Goal: Book appointment/travel/reservation

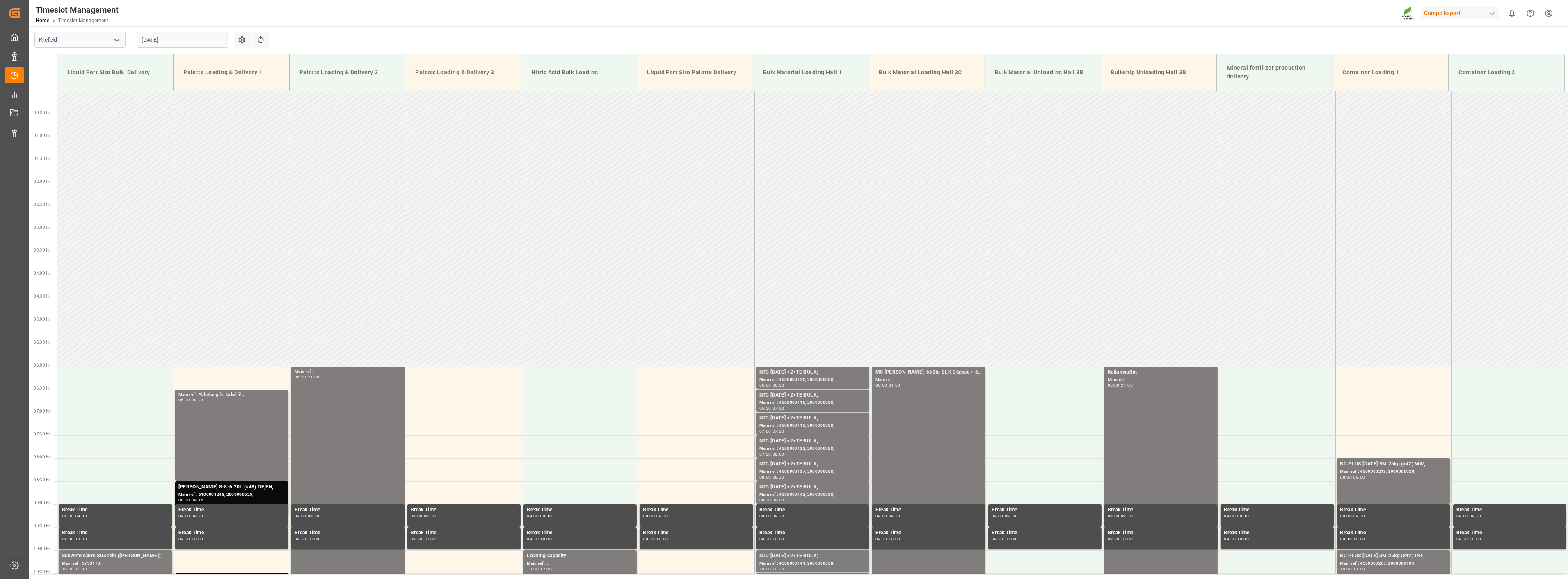
scroll to position [187, 0]
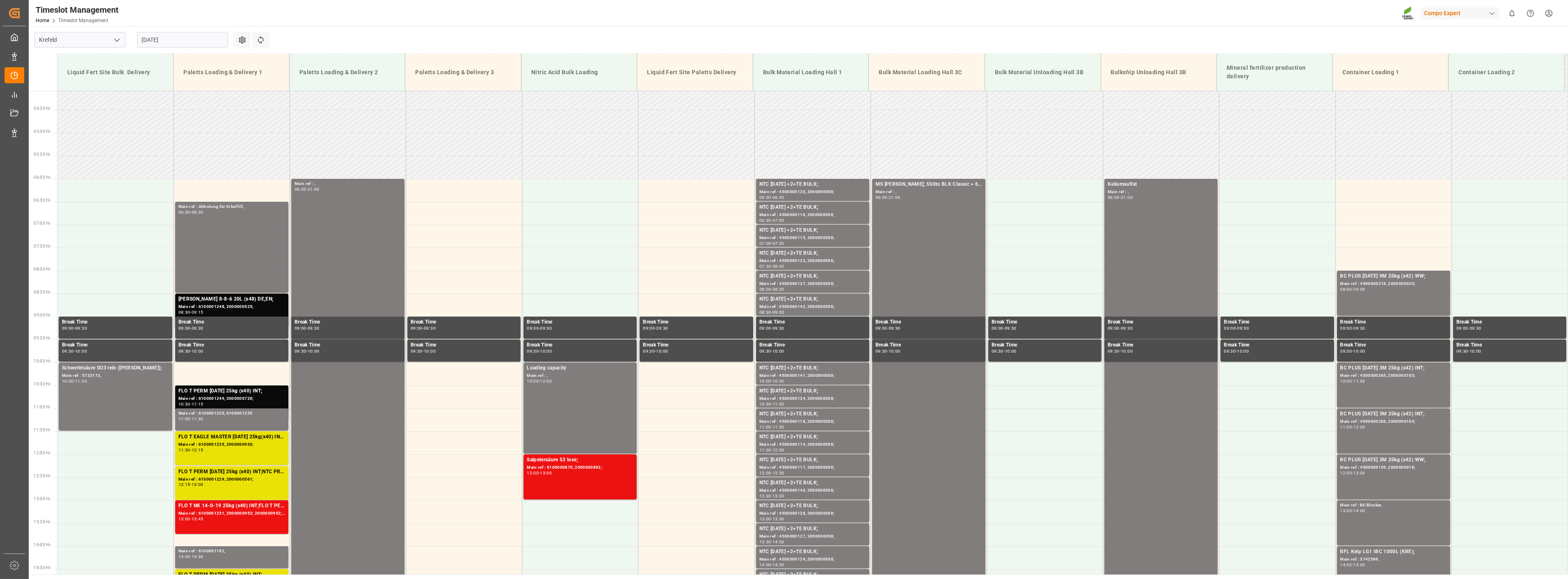
click at [178, 37] on input "[DATE]" at bounding box center [182, 39] width 91 height 15
click at [669, 15] on div "Timeslot Management Home Timeslot Management Compo Expert 0 Notifications Only …" at bounding box center [796, 13] width 1545 height 26
click at [194, 39] on input "[DATE]" at bounding box center [182, 39] width 91 height 15
click at [166, 137] on span "19" at bounding box center [164, 137] width 5 height 6
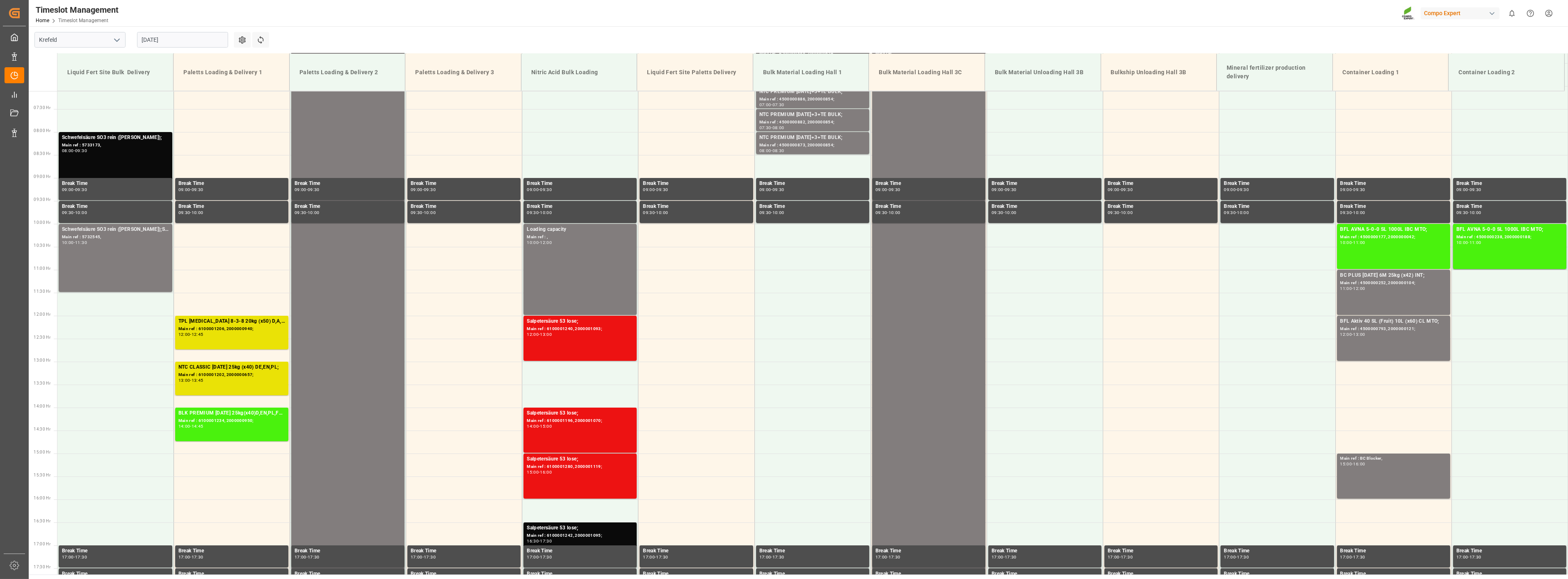
scroll to position [325, 0]
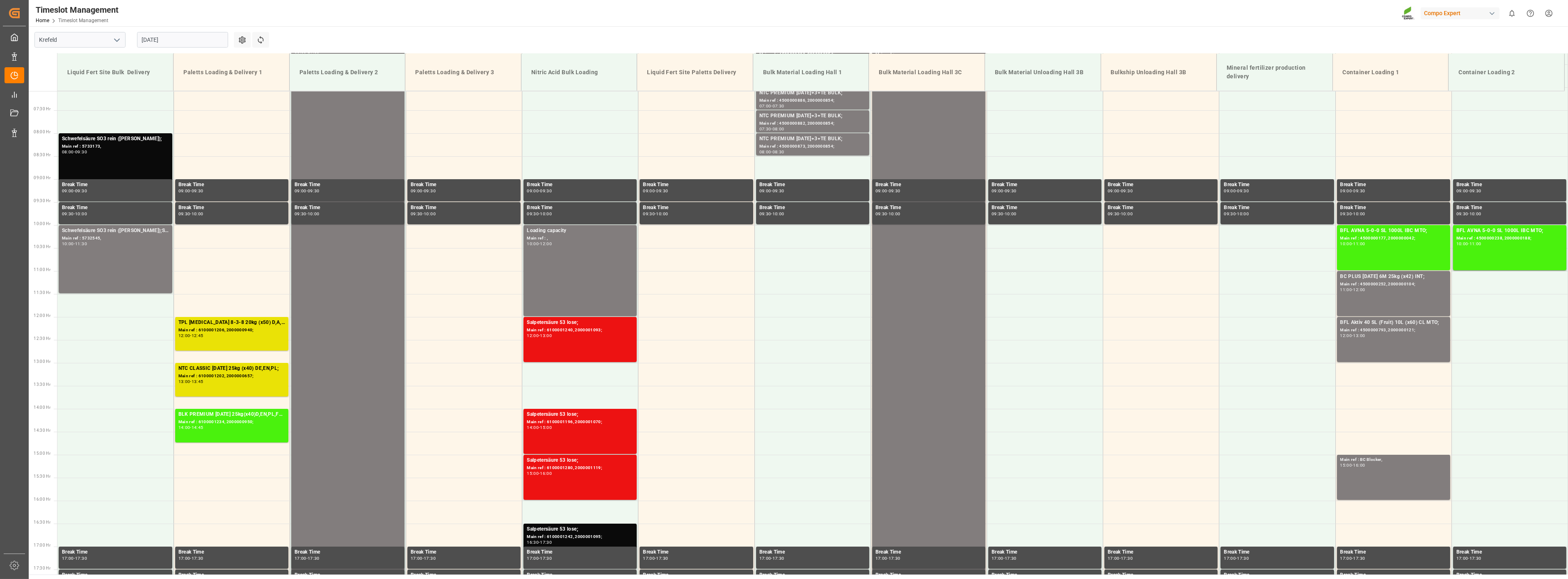
click at [188, 46] on input "[DATE]" at bounding box center [182, 39] width 91 height 15
click at [149, 136] on span "18" at bounding box center [148, 137] width 5 height 6
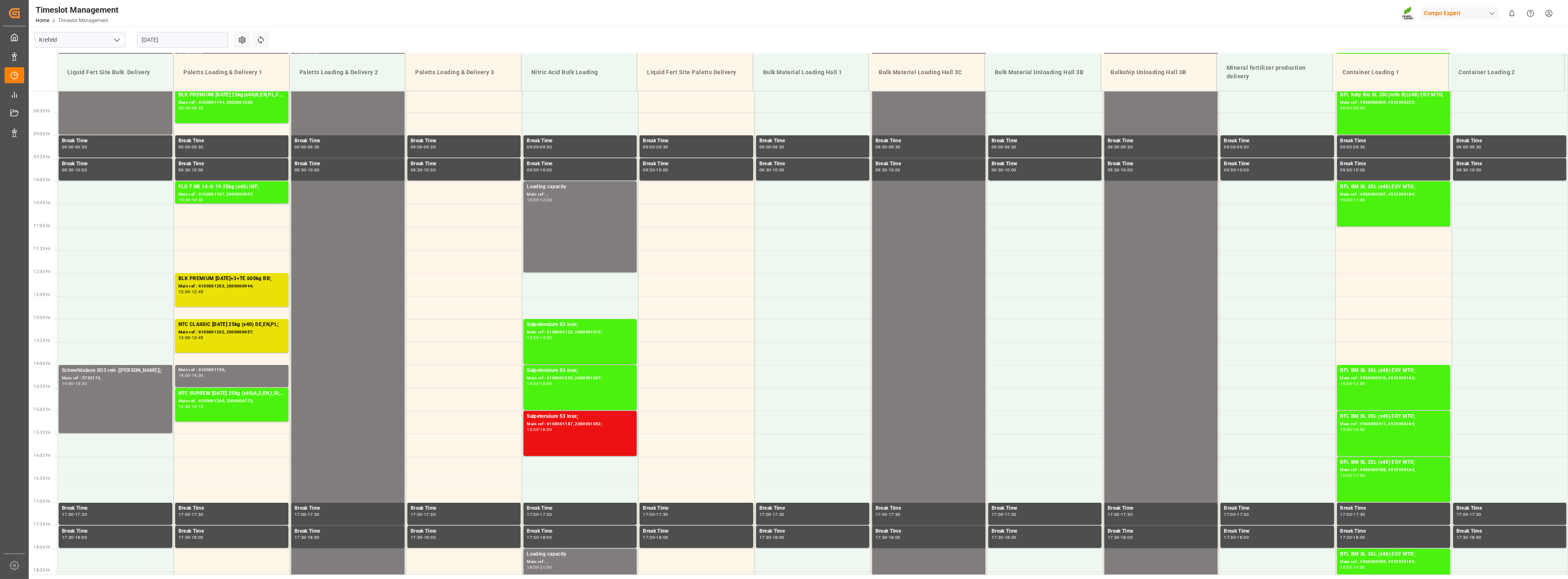
scroll to position [371, 0]
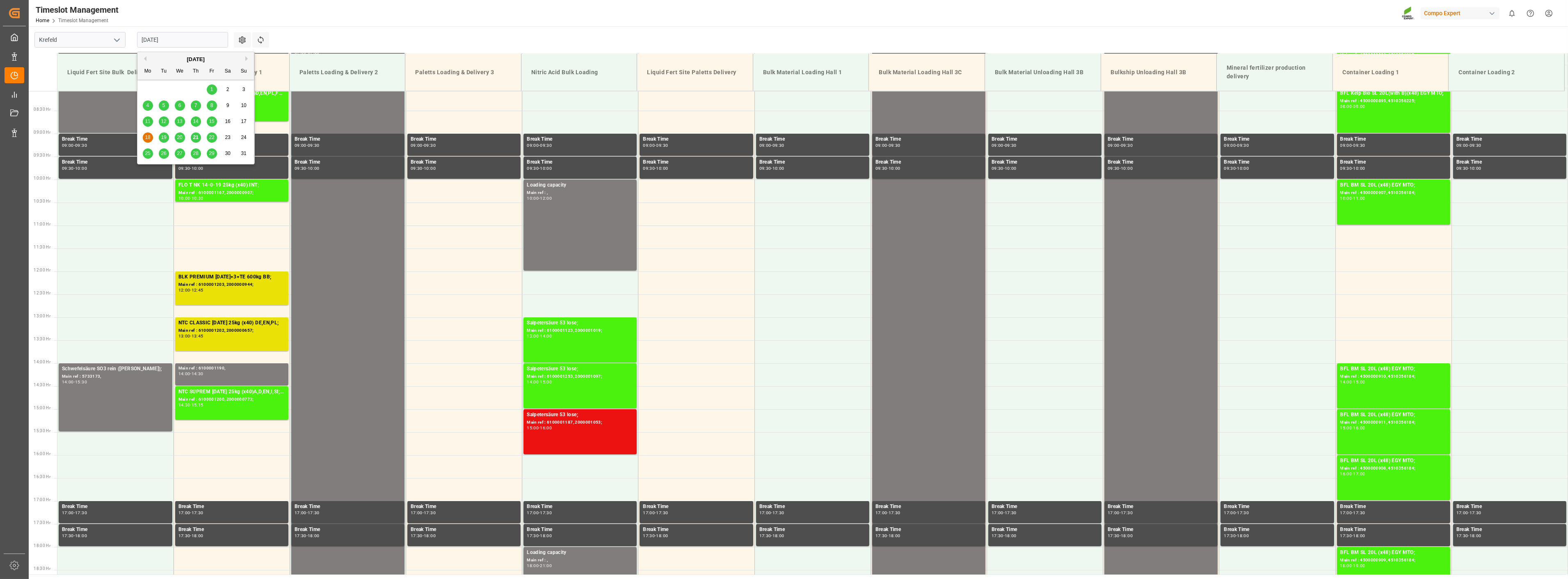
click at [201, 43] on input "[DATE]" at bounding box center [182, 39] width 91 height 15
click at [162, 138] on span "19" at bounding box center [164, 137] width 5 height 6
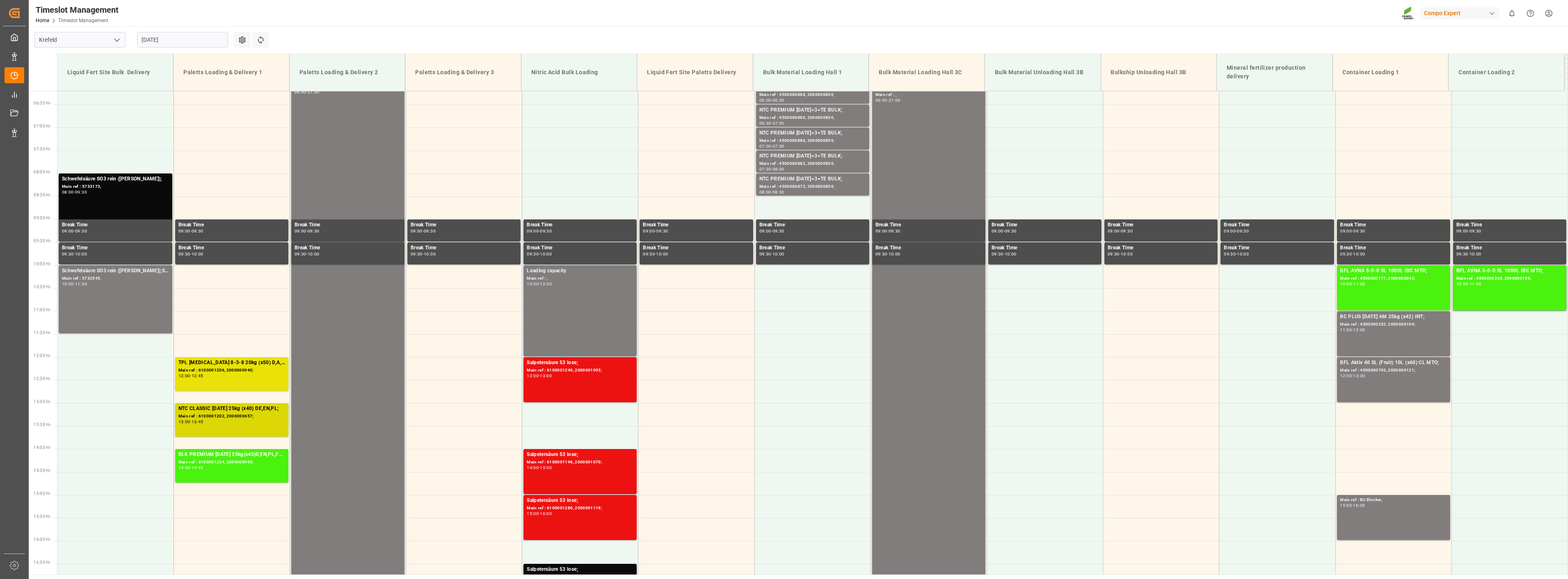
scroll to position [280, 0]
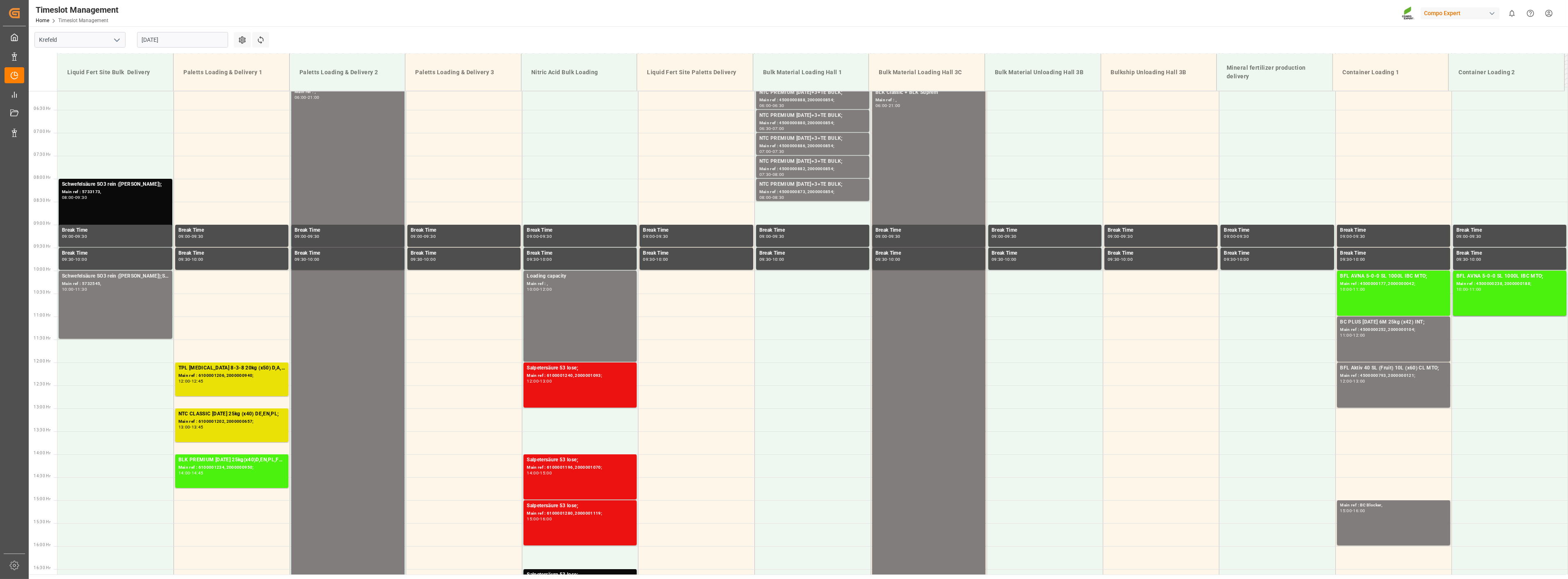
click at [197, 41] on input "[DATE]" at bounding box center [182, 39] width 91 height 15
click at [182, 138] on span "20" at bounding box center [180, 137] width 5 height 6
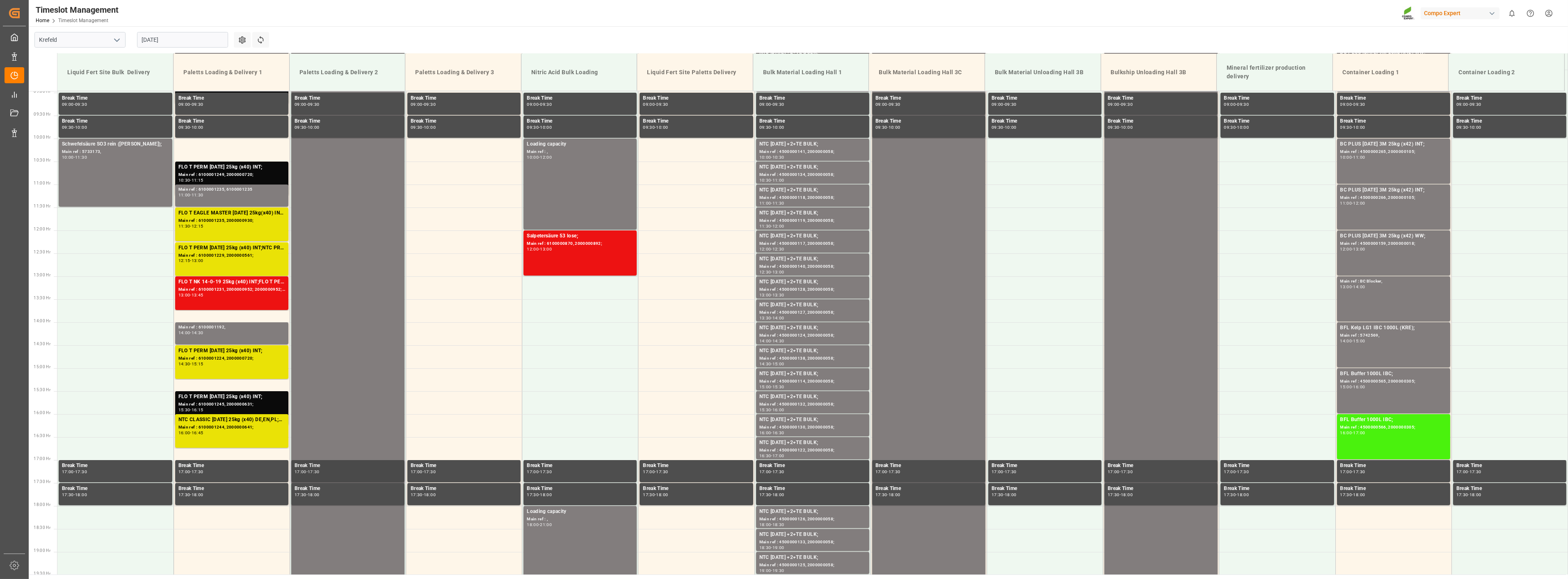
scroll to position [325, 0]
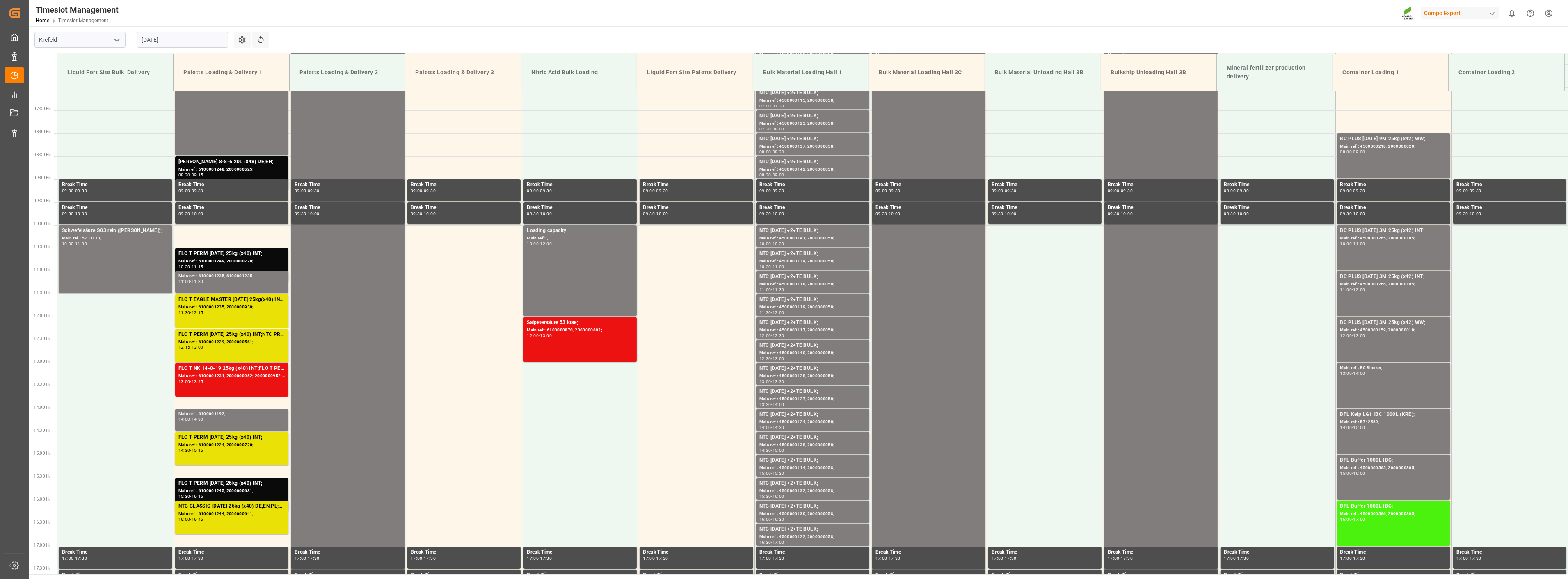
click at [315, 9] on div "Timeslot Management Home Timeslot Management Compo Expert 0 Notifications Only …" at bounding box center [796, 13] width 1545 height 26
click at [266, 9] on div "Timeslot Management Home Timeslot Management Compo Expert 0 Notifications Only …" at bounding box center [796, 13] width 1545 height 26
click at [173, 36] on input "[DATE]" at bounding box center [182, 39] width 91 height 15
click at [148, 141] on div "18" at bounding box center [148, 138] width 10 height 10
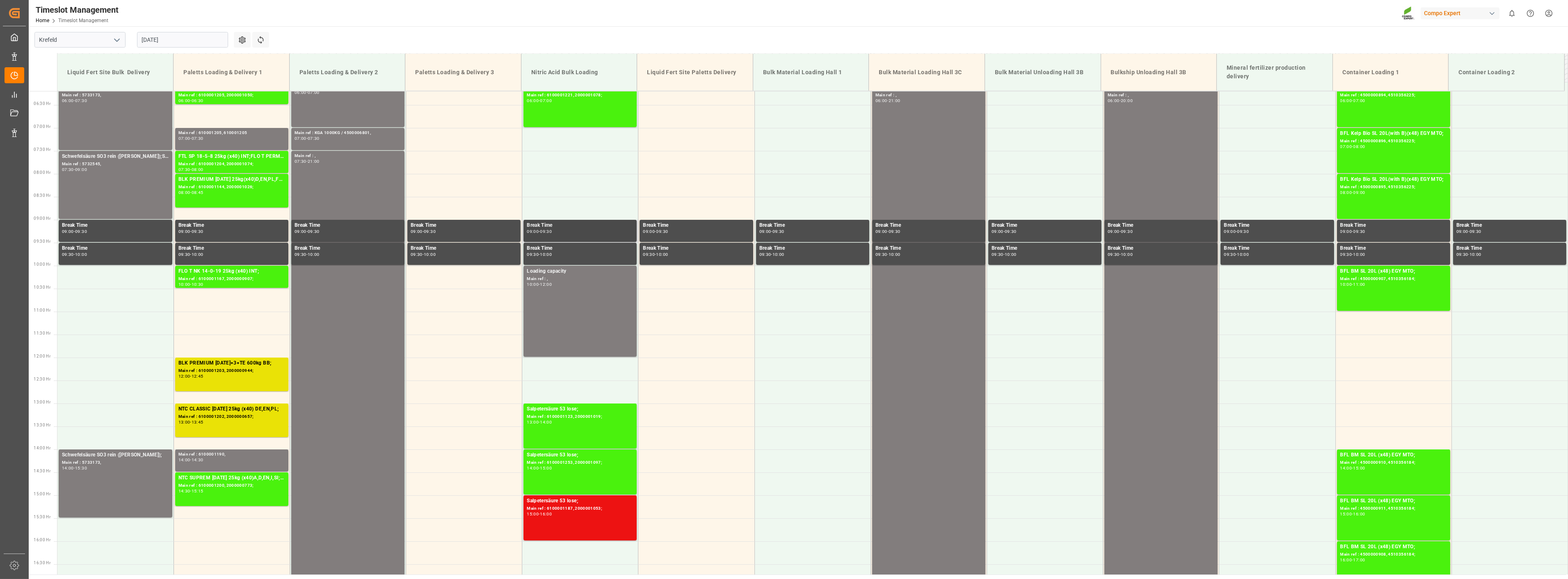
scroll to position [371, 0]
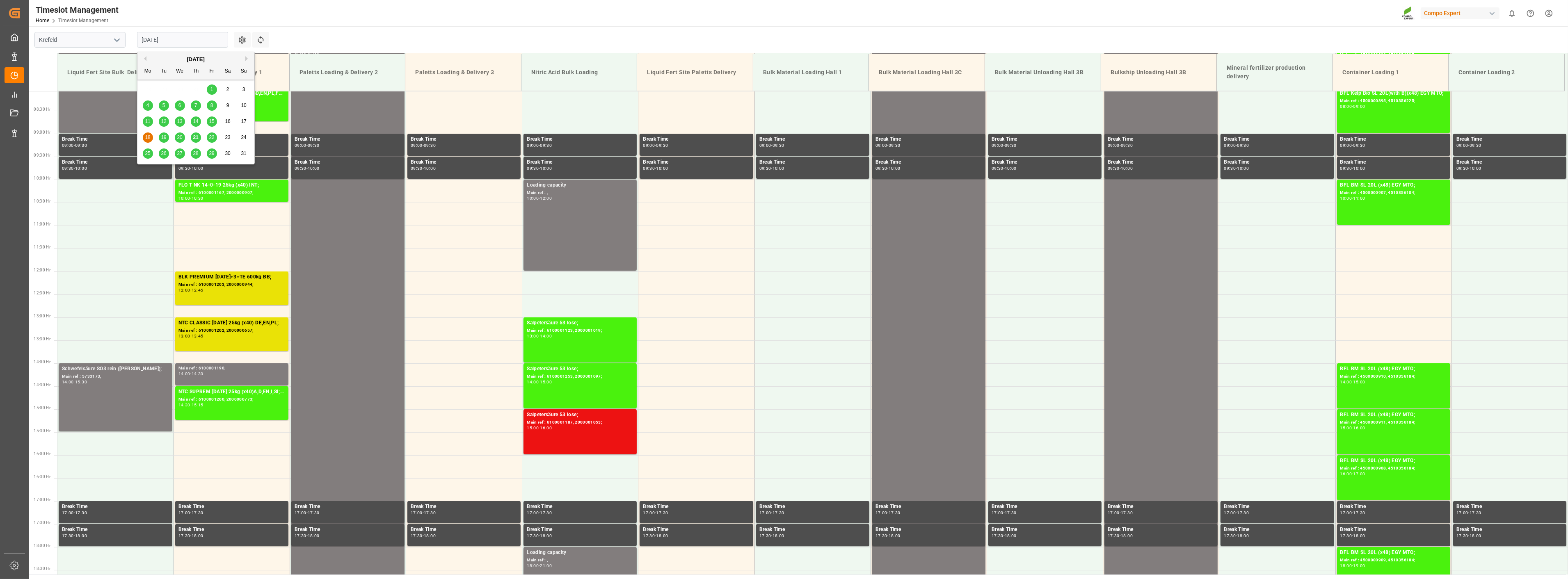
click at [180, 42] on input "[DATE]" at bounding box center [182, 39] width 91 height 15
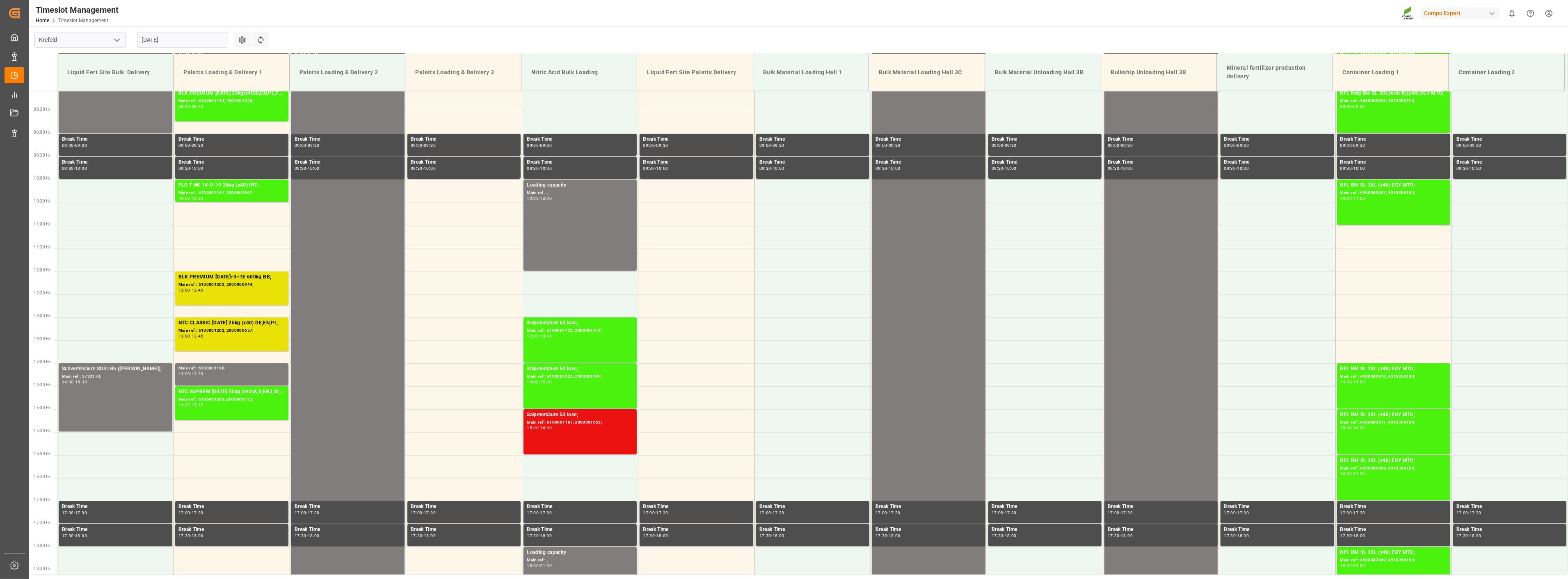
click at [510, 19] on div "Timeslot Management Home Timeslot Management Compo Expert 0 Notifications Only …" at bounding box center [796, 13] width 1545 height 26
click at [202, 35] on input "[DATE]" at bounding box center [182, 39] width 91 height 15
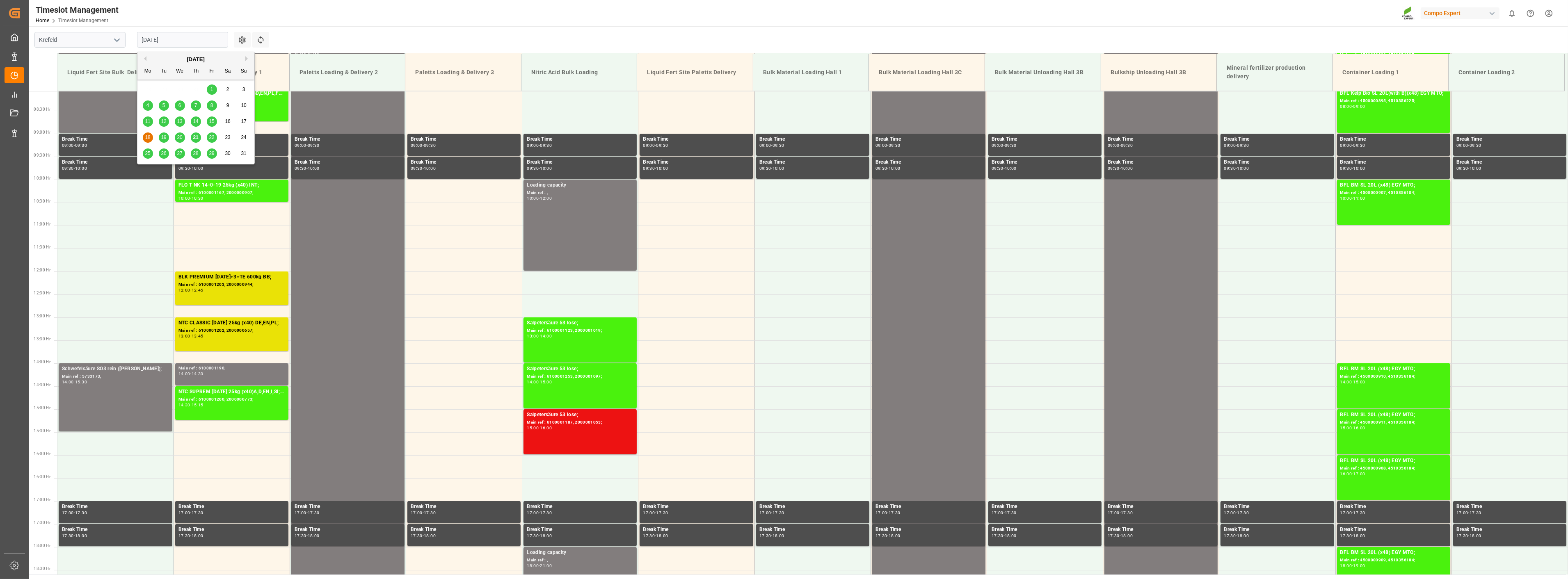
click at [179, 138] on span "20" at bounding box center [180, 137] width 5 height 6
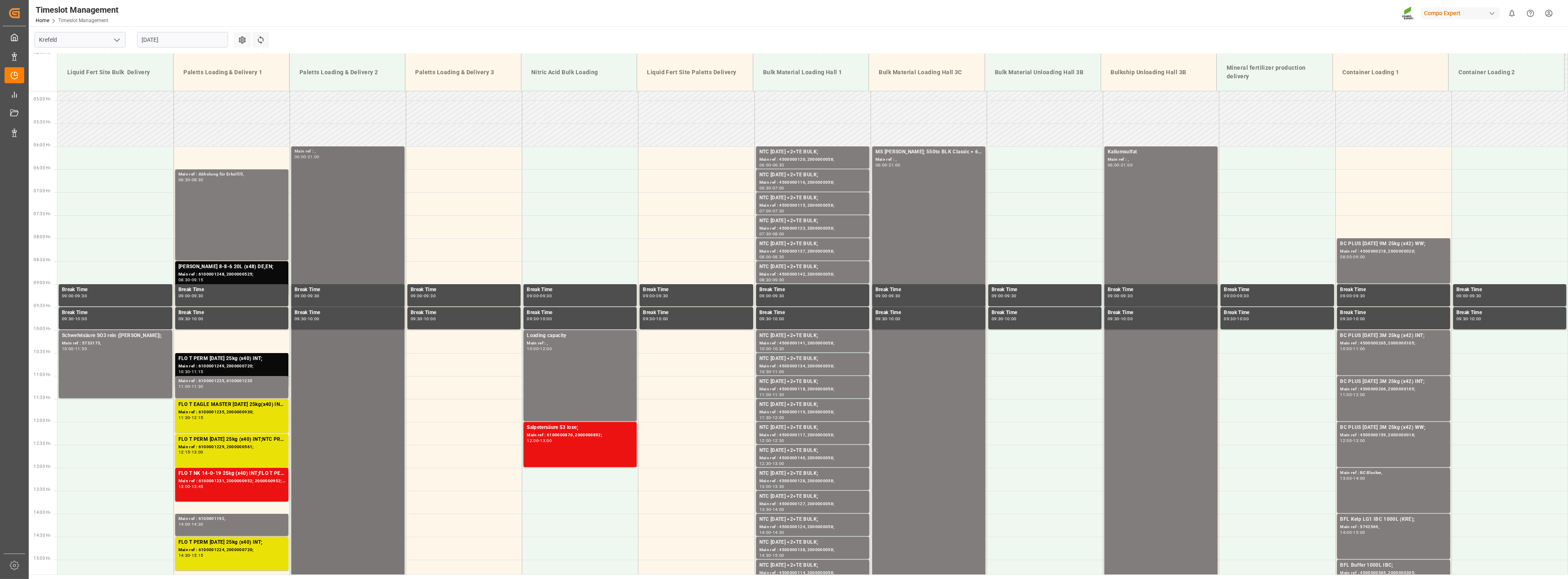
scroll to position [189, 0]
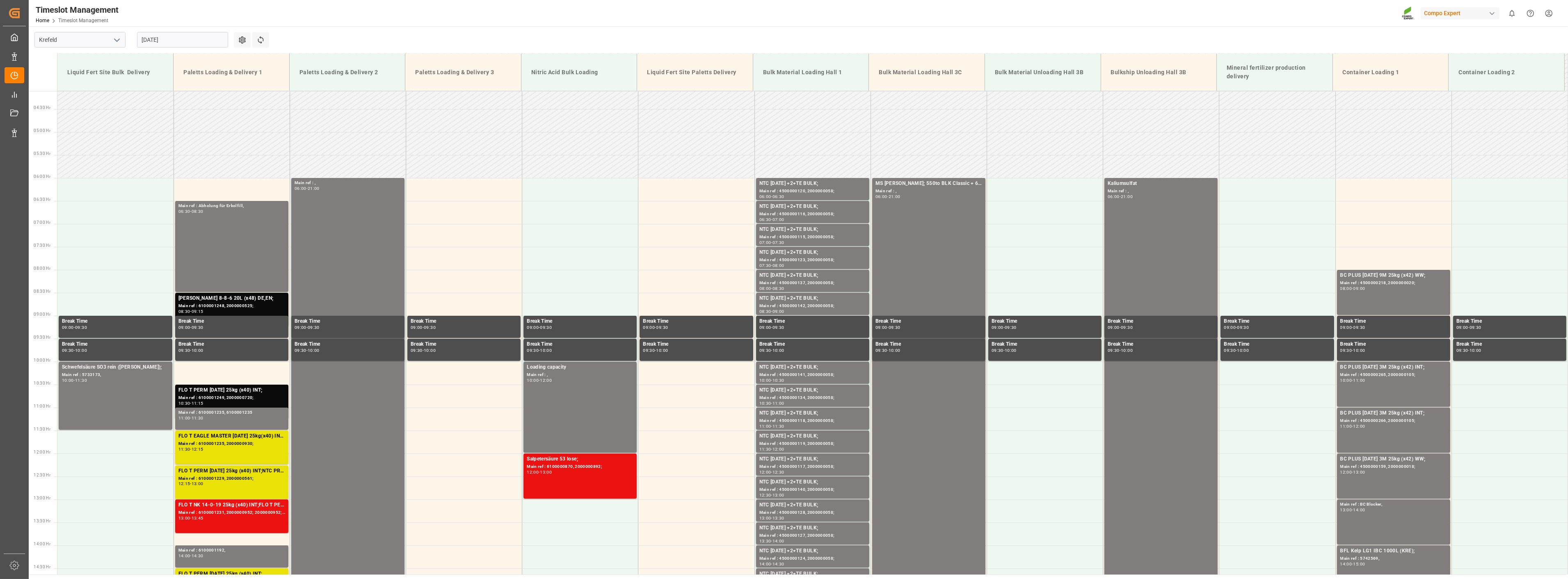
click at [363, 15] on div "Timeslot Management Home Timeslot Management Compo Expert 0 Notifications Only …" at bounding box center [796, 13] width 1545 height 26
click at [175, 41] on input "[DATE]" at bounding box center [182, 39] width 91 height 15
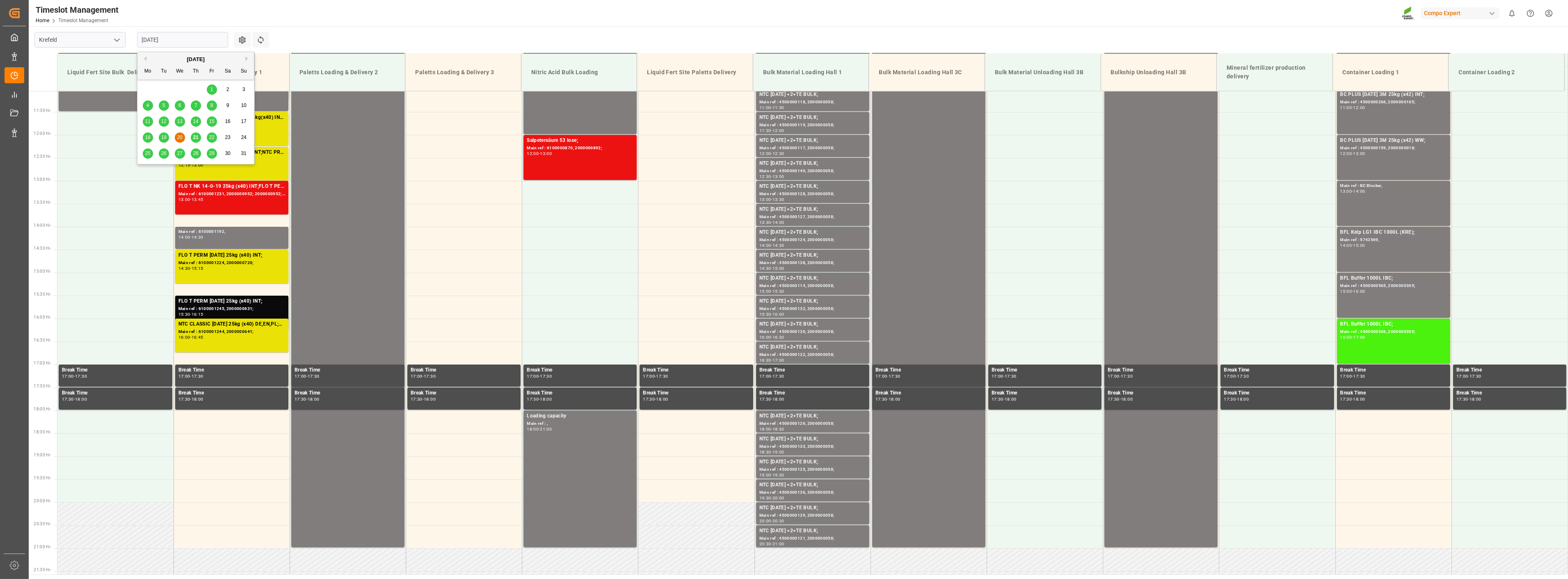
scroll to position [325, 0]
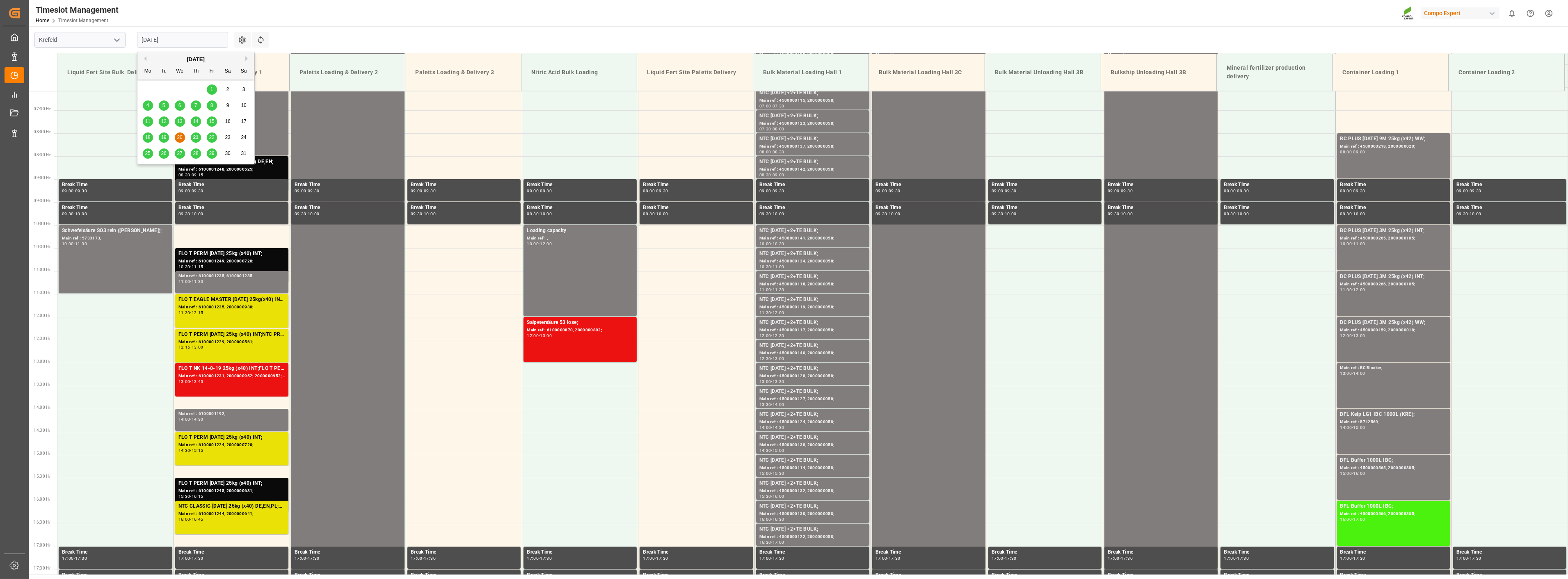
click at [163, 136] on span "19" at bounding box center [164, 137] width 5 height 6
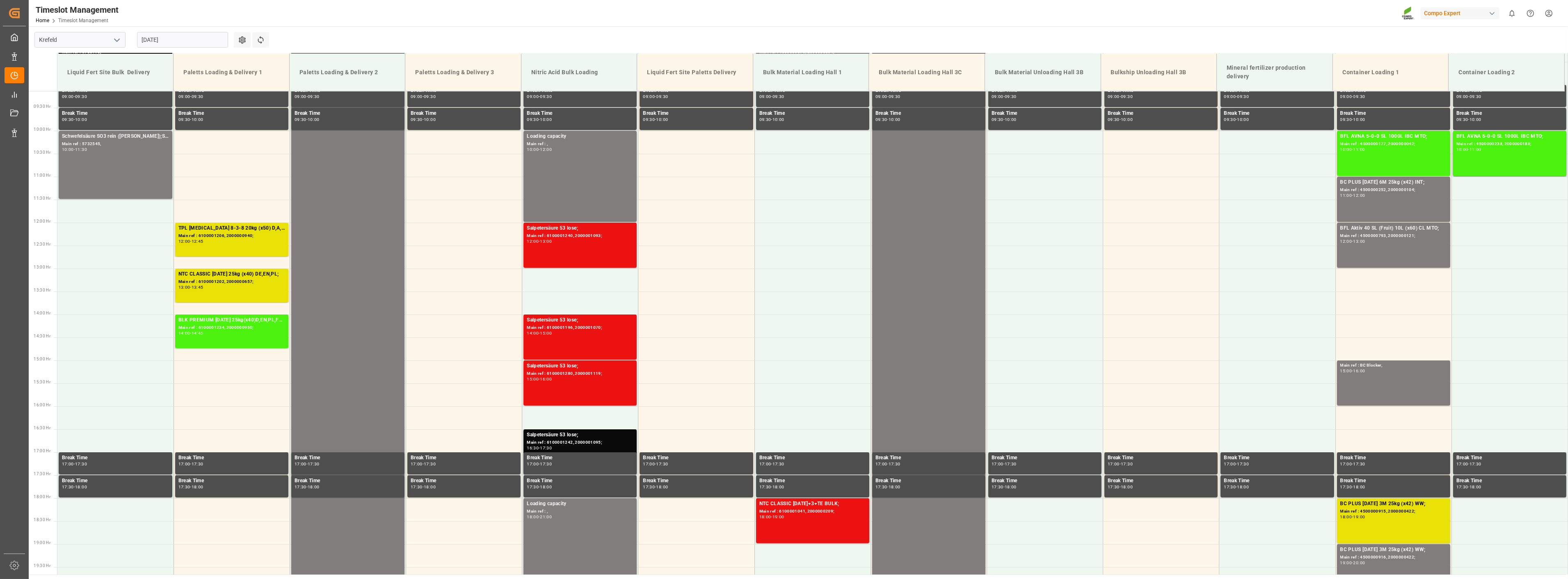
scroll to position [280, 0]
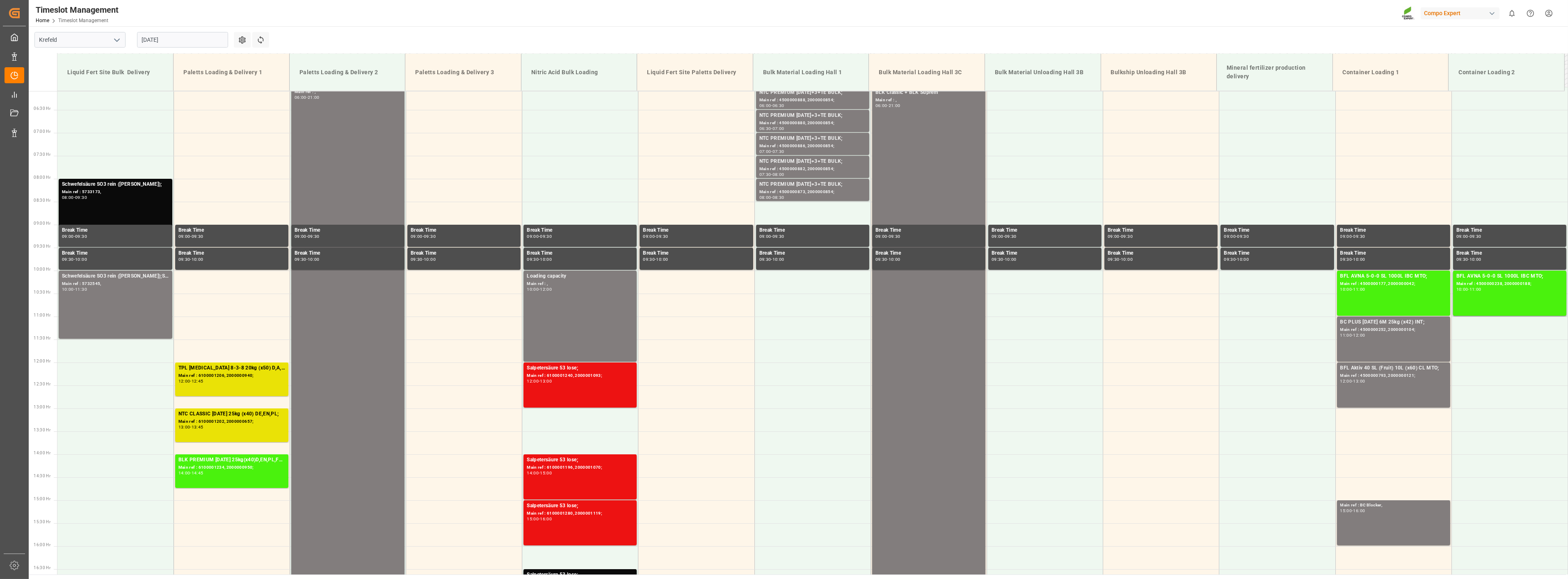
click at [182, 45] on input "[DATE]" at bounding box center [182, 39] width 91 height 15
click at [147, 140] on span "18" at bounding box center [148, 137] width 5 height 6
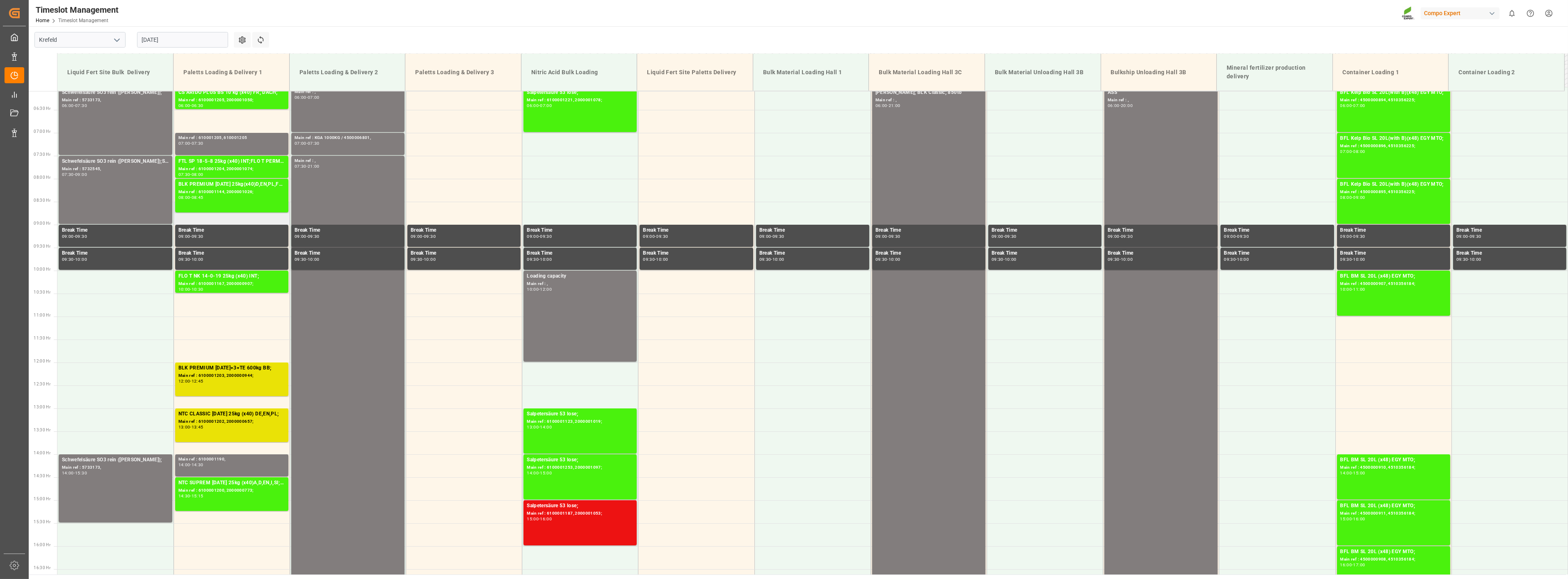
scroll to position [143, 0]
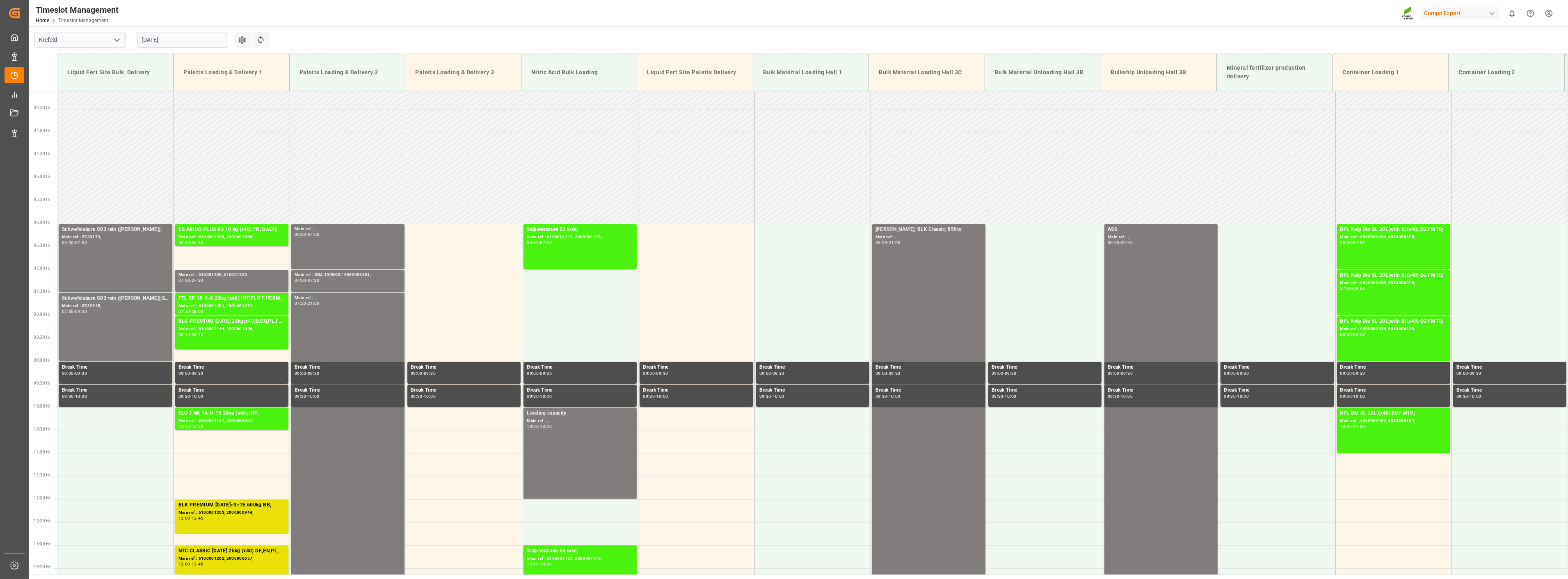
click at [186, 41] on input "[DATE]" at bounding box center [182, 39] width 91 height 15
click at [165, 140] on span "19" at bounding box center [164, 137] width 5 height 6
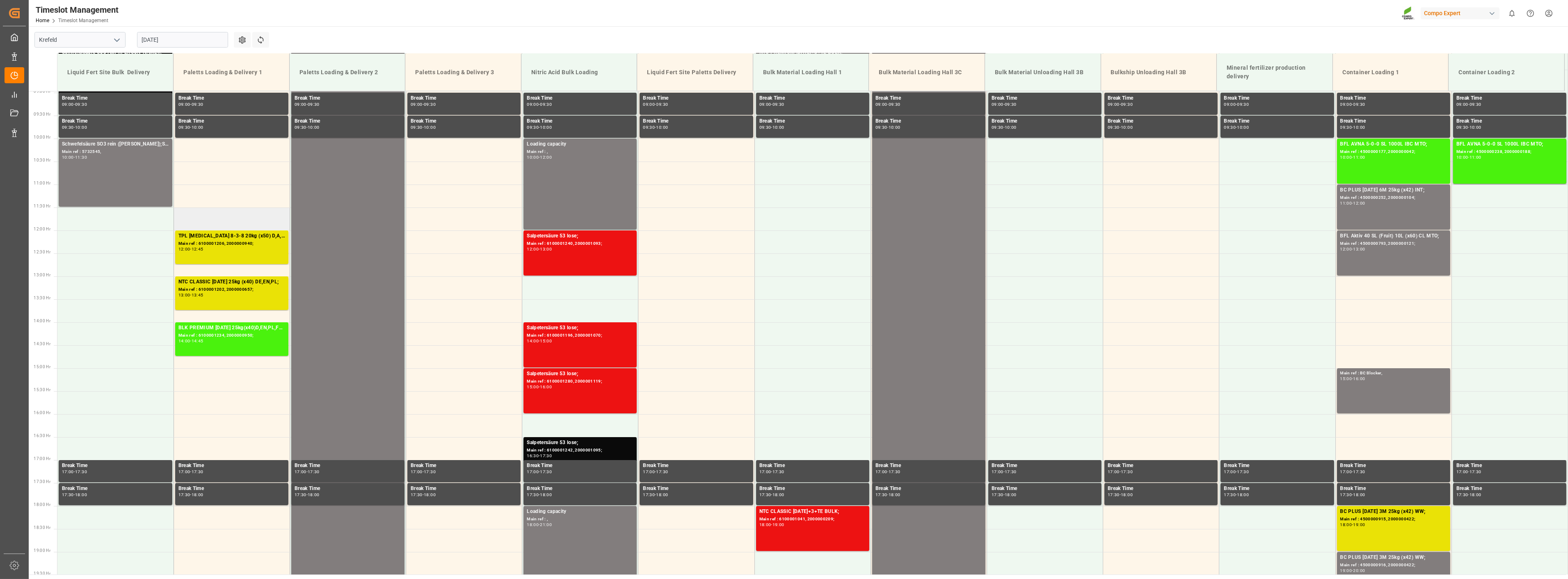
scroll to position [416, 0]
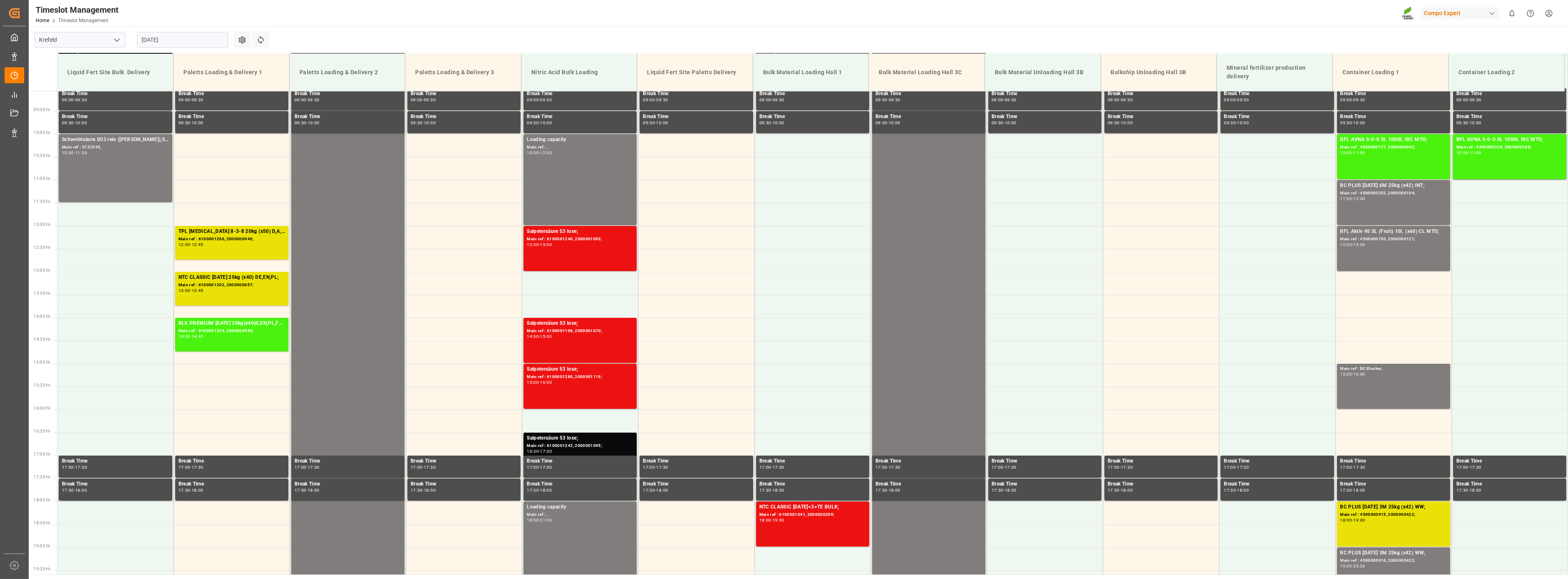
click at [180, 44] on input "[DATE]" at bounding box center [182, 39] width 91 height 15
click at [146, 138] on span "18" at bounding box center [148, 137] width 5 height 6
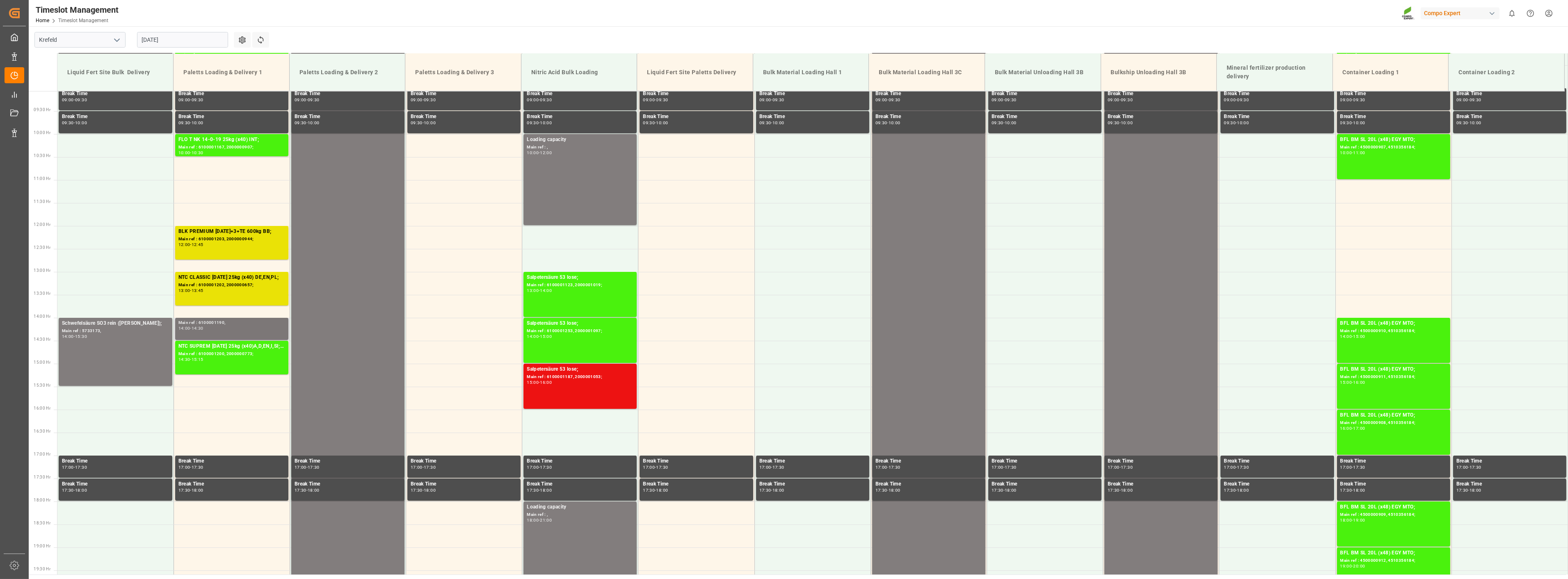
click at [196, 327] on div "14:30" at bounding box center [198, 328] width 12 height 4
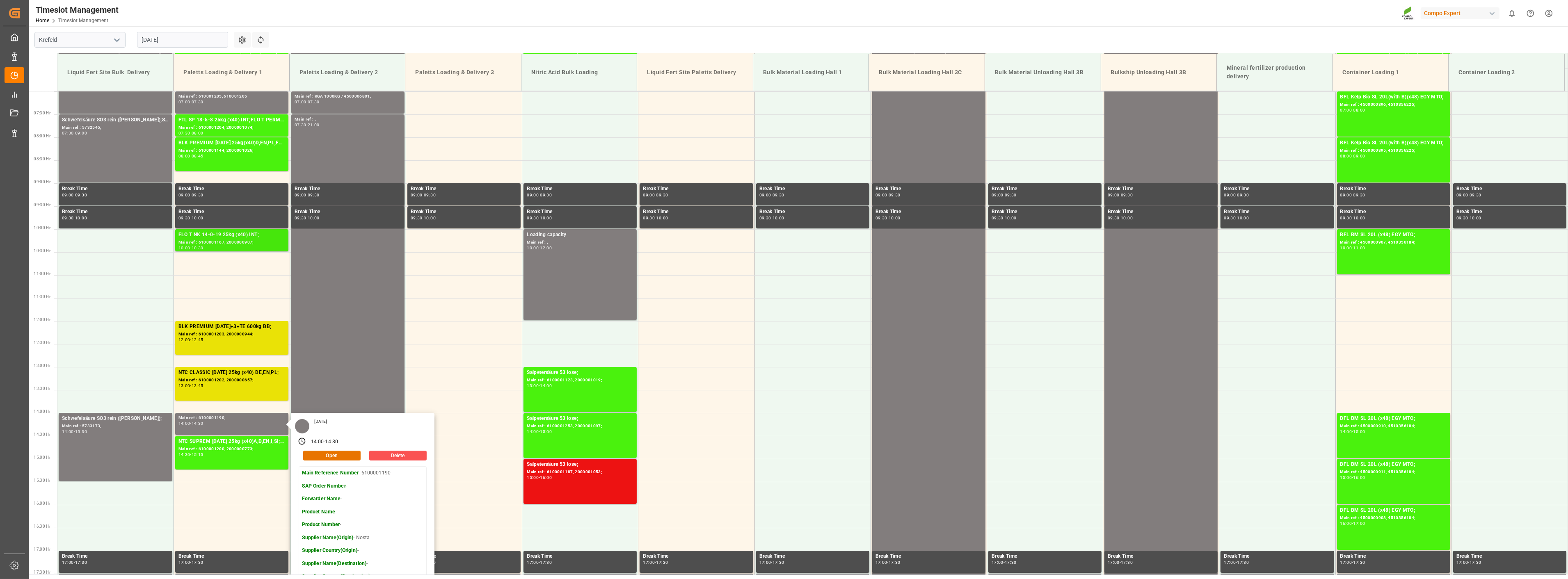
scroll to position [234, 0]
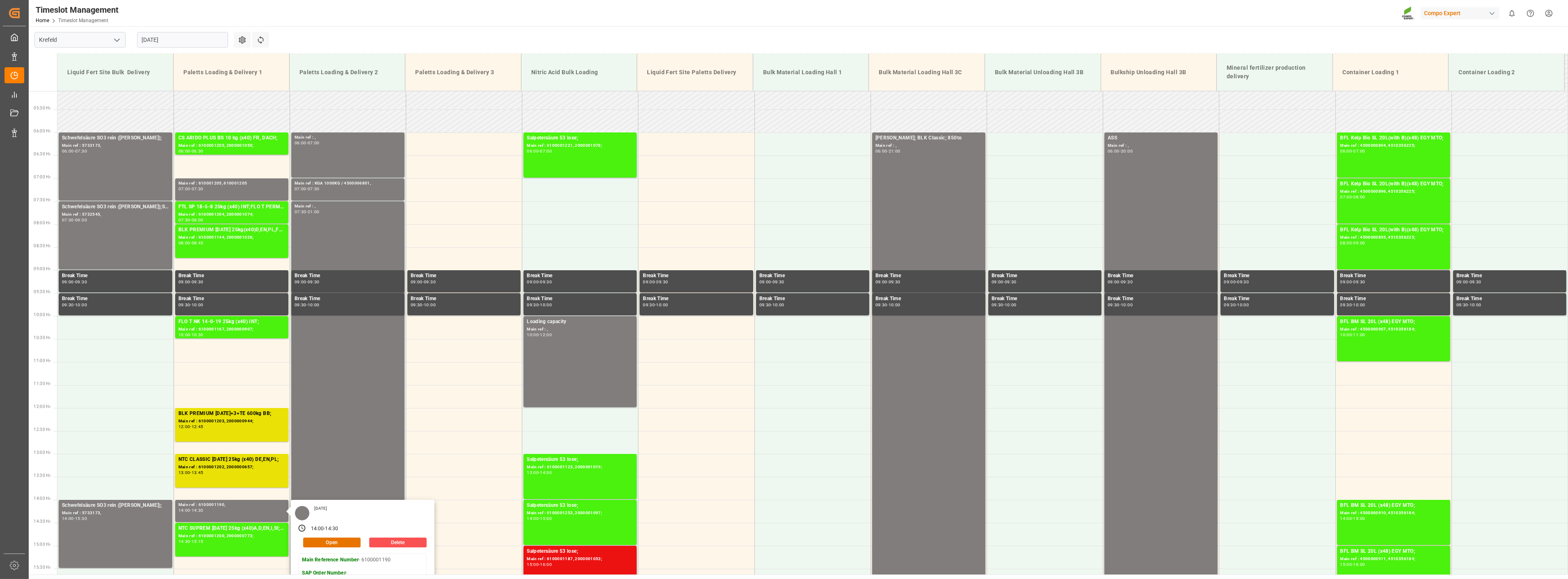
click at [199, 45] on input "[DATE]" at bounding box center [182, 39] width 91 height 15
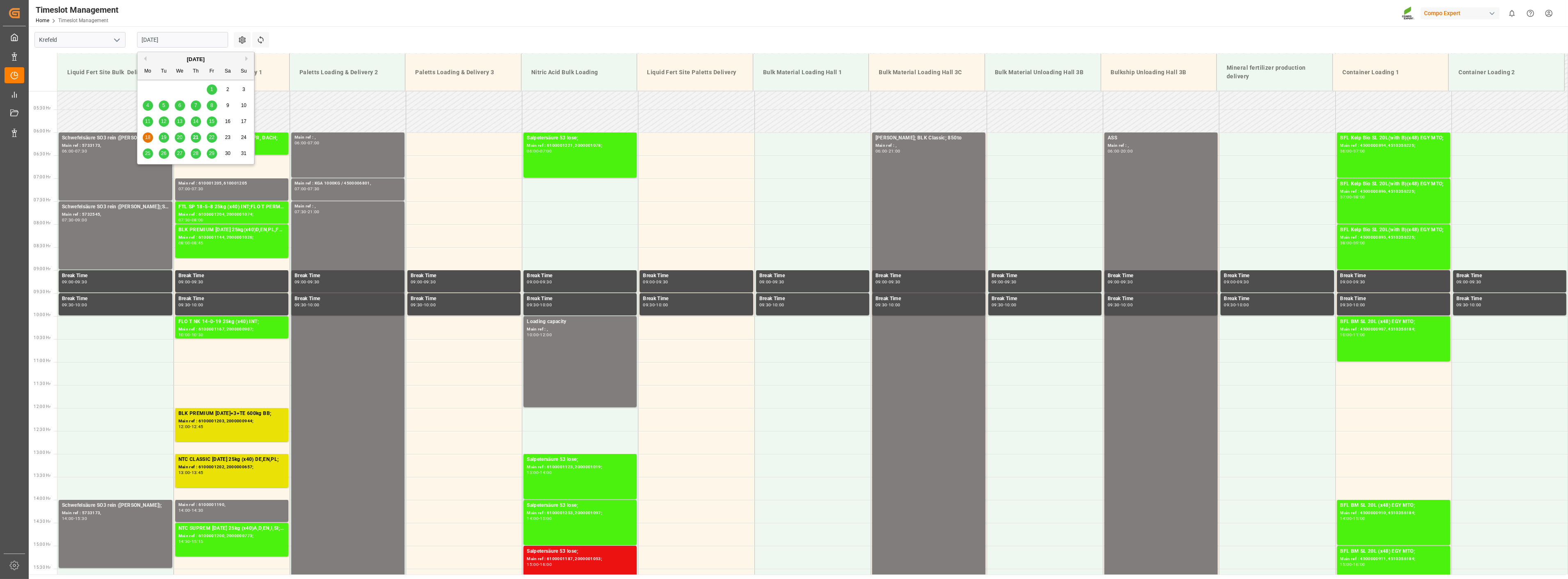
click at [160, 140] on div "19" at bounding box center [164, 138] width 10 height 10
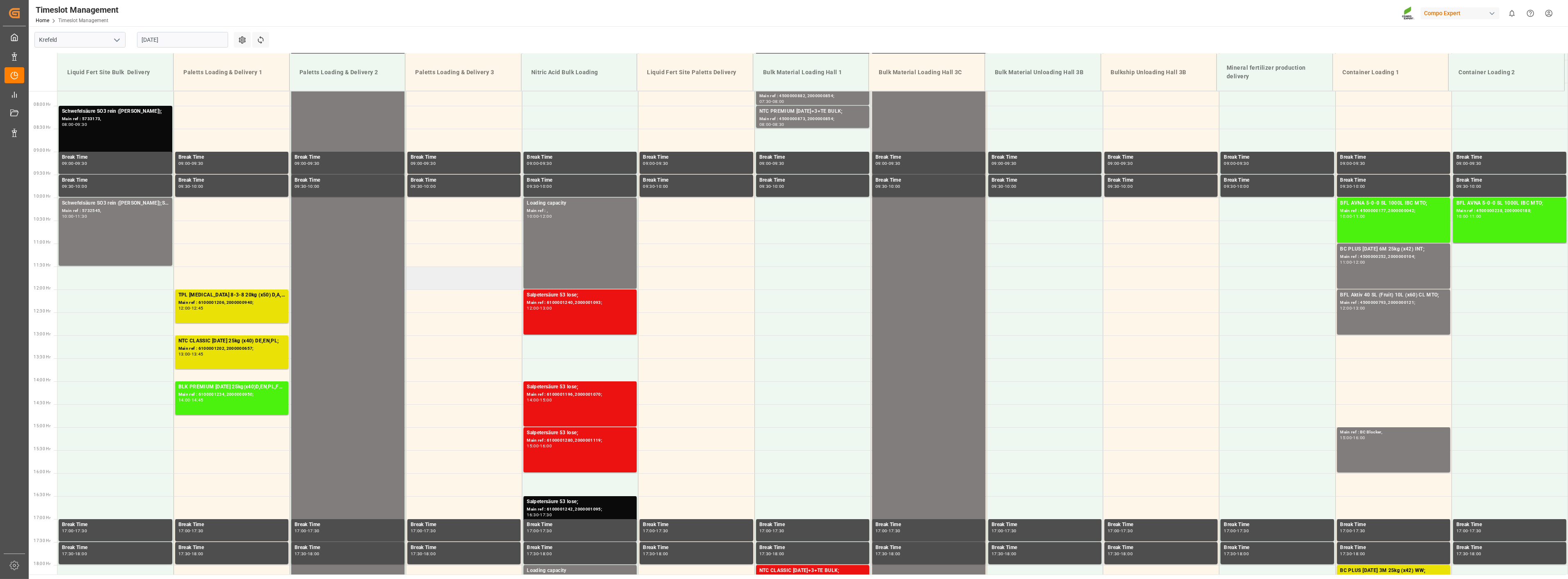
scroll to position [416, 0]
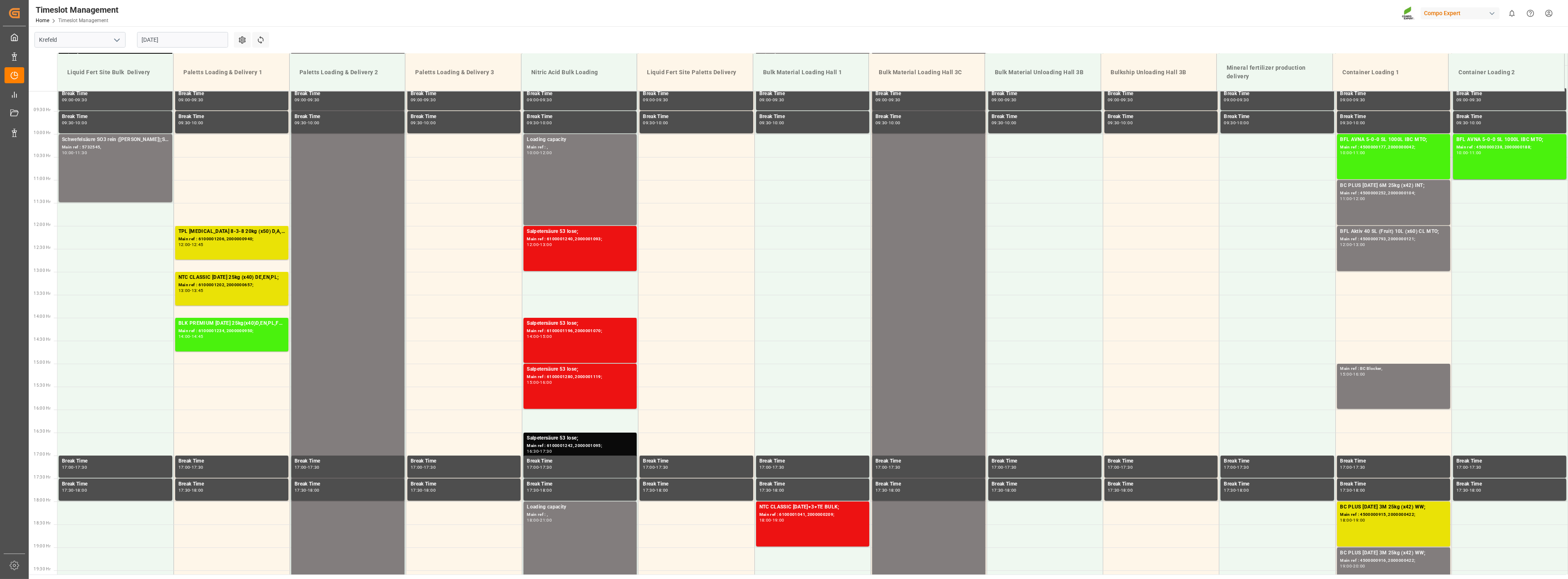
click at [177, 32] on input "[DATE]" at bounding box center [182, 39] width 91 height 15
click at [182, 138] on span "20" at bounding box center [180, 137] width 5 height 6
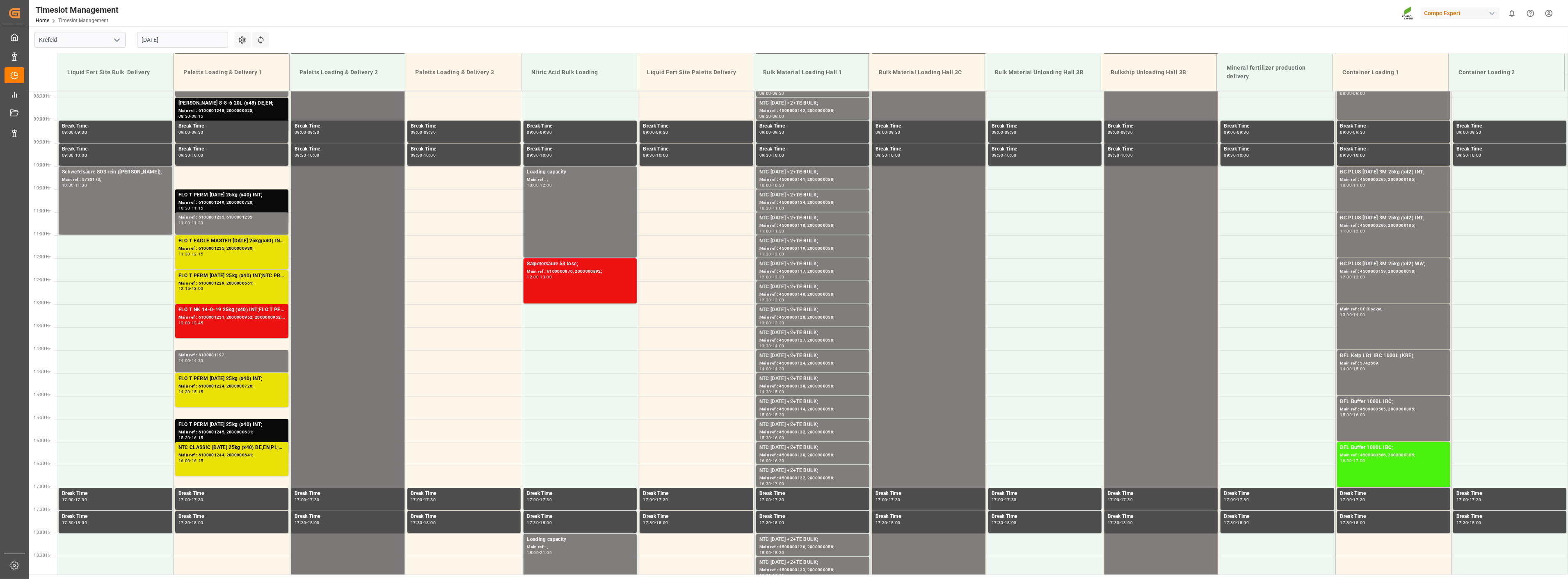
scroll to position [462, 0]
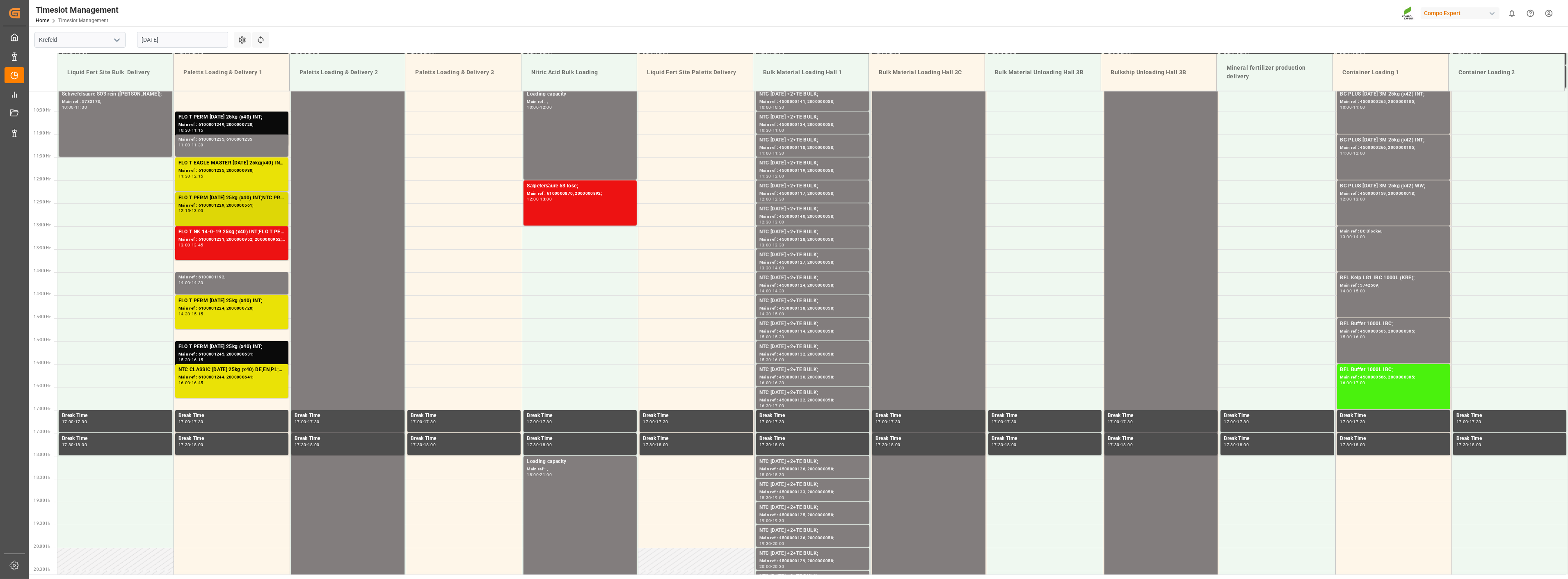
click at [224, 209] on div "12:15 - 13:00" at bounding box center [232, 211] width 106 height 5
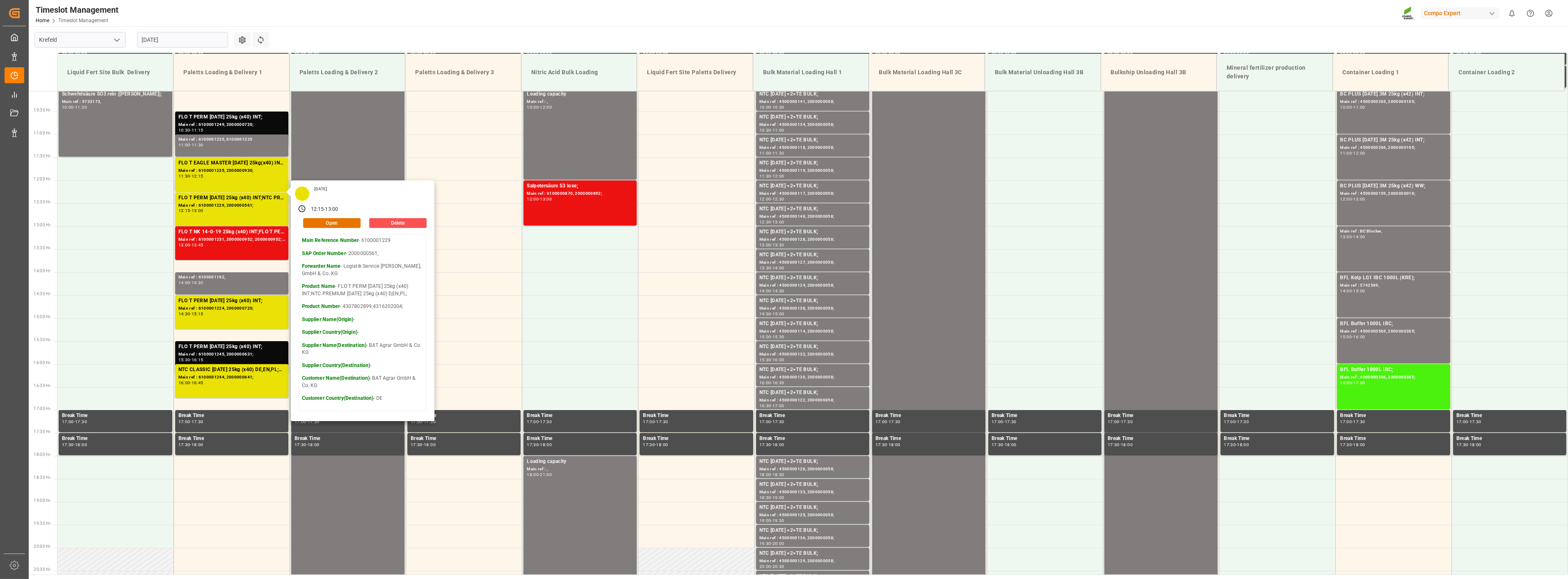
click at [370, 240] on p "Main Reference Number - 6100001229" at bounding box center [363, 241] width 122 height 7
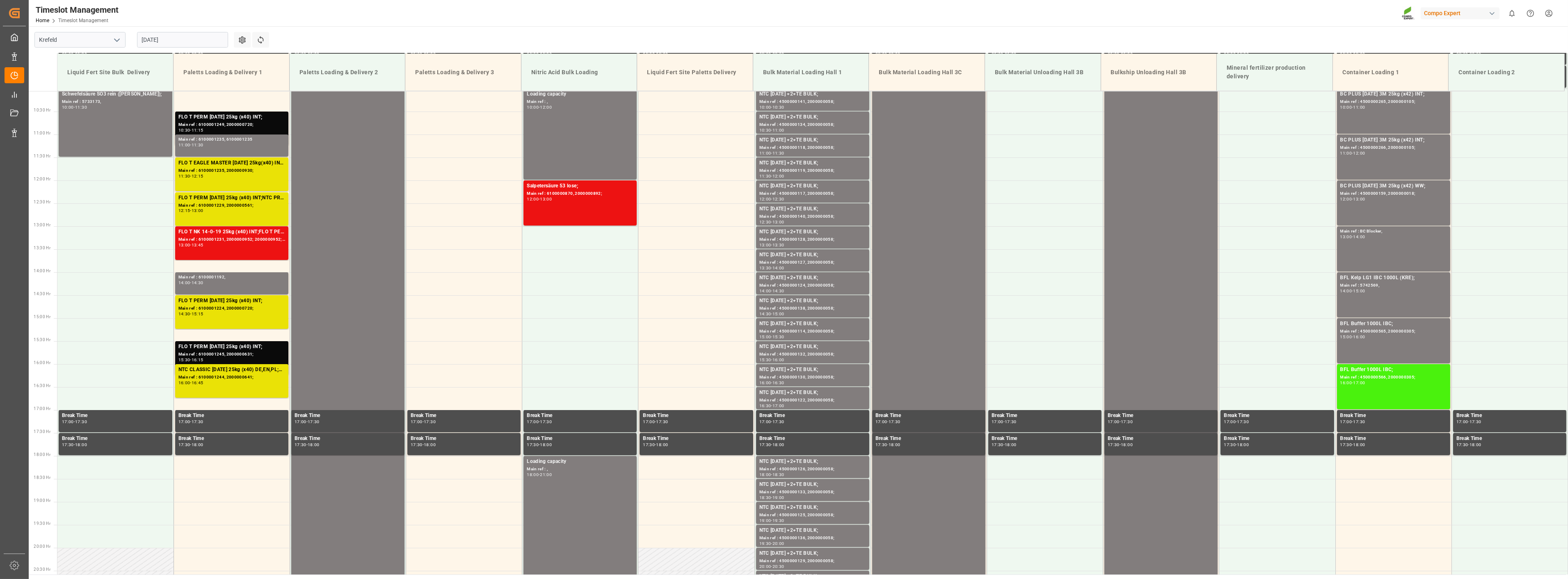
click at [370, 240] on div "Main ref : , 06:00 - 21:00" at bounding box center [348, 249] width 106 height 685
click at [213, 195] on div "FLO T PERM [DATE] 25kg (x40) INT;NTC PREMIUM [DATE] 25kg (x40) D,EN,PL;" at bounding box center [232, 198] width 106 height 8
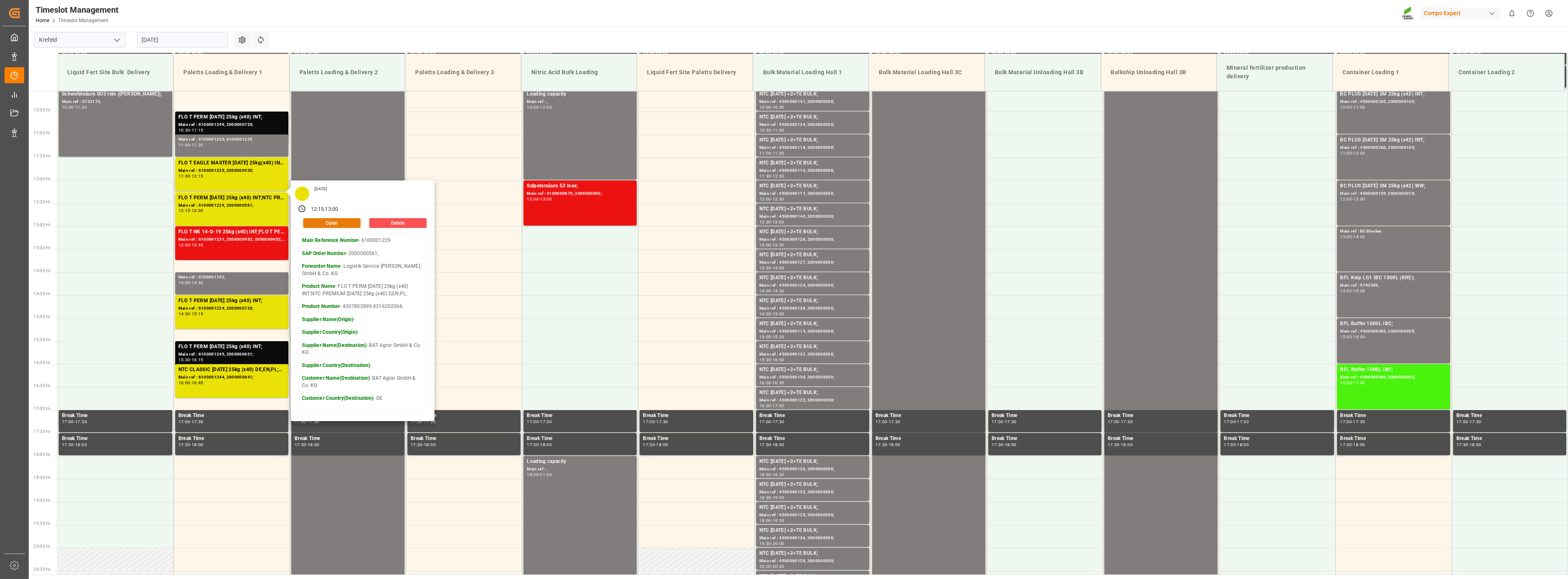
click at [333, 223] on button "Open" at bounding box center [332, 223] width 57 height 10
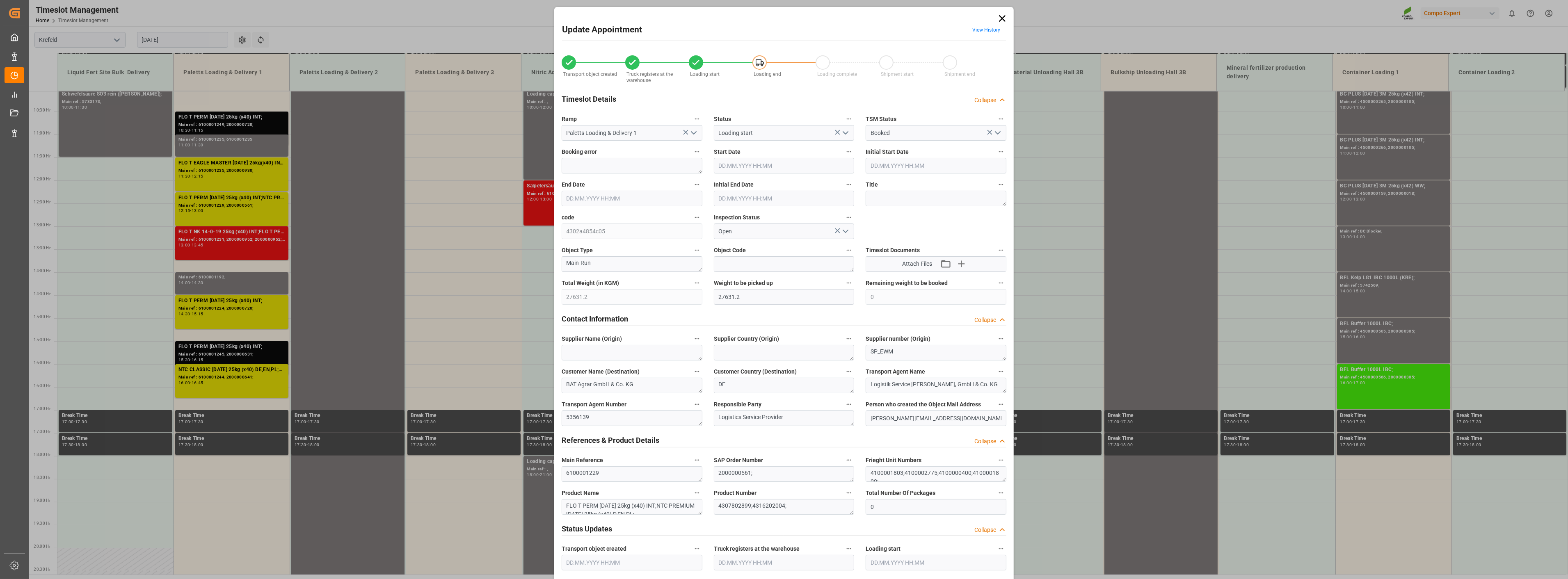
type input "27631.2"
type input "0"
type input "[DATE] 12:15"
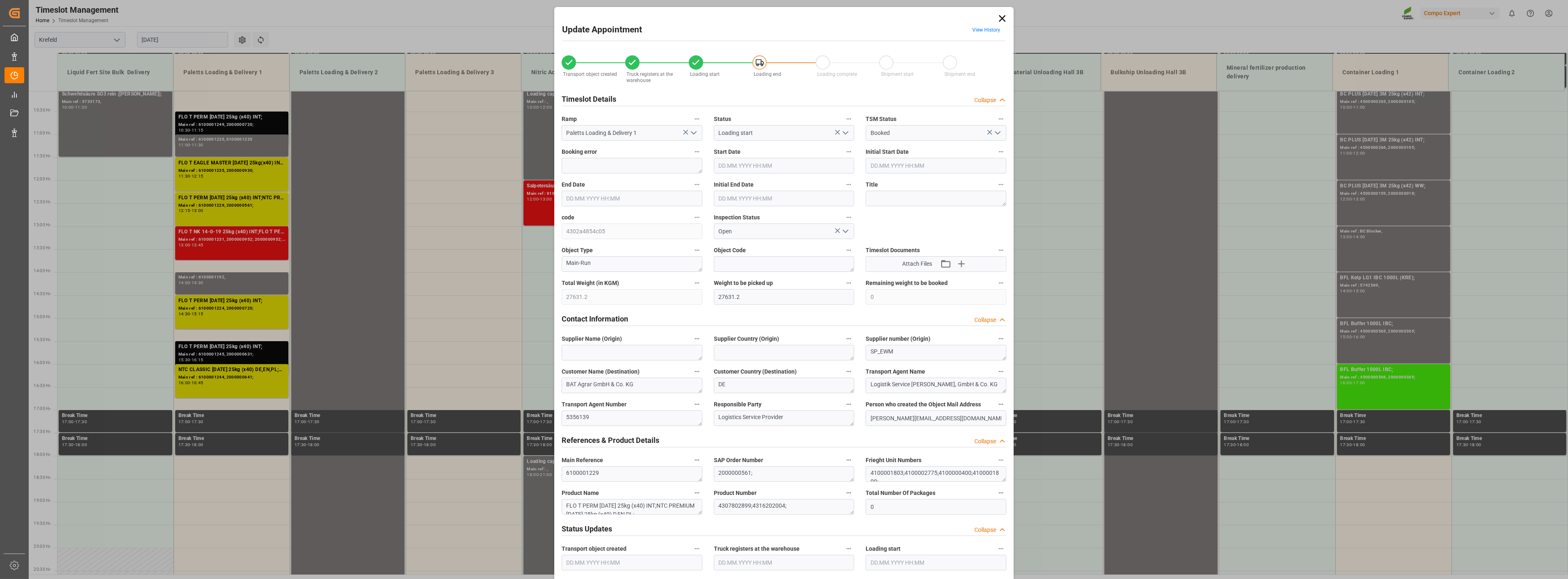
type input "[DATE] 12:15"
type input "[DATE] 13:00"
type input "[DATE] 16:09"
type input "[DATE] 13:49"
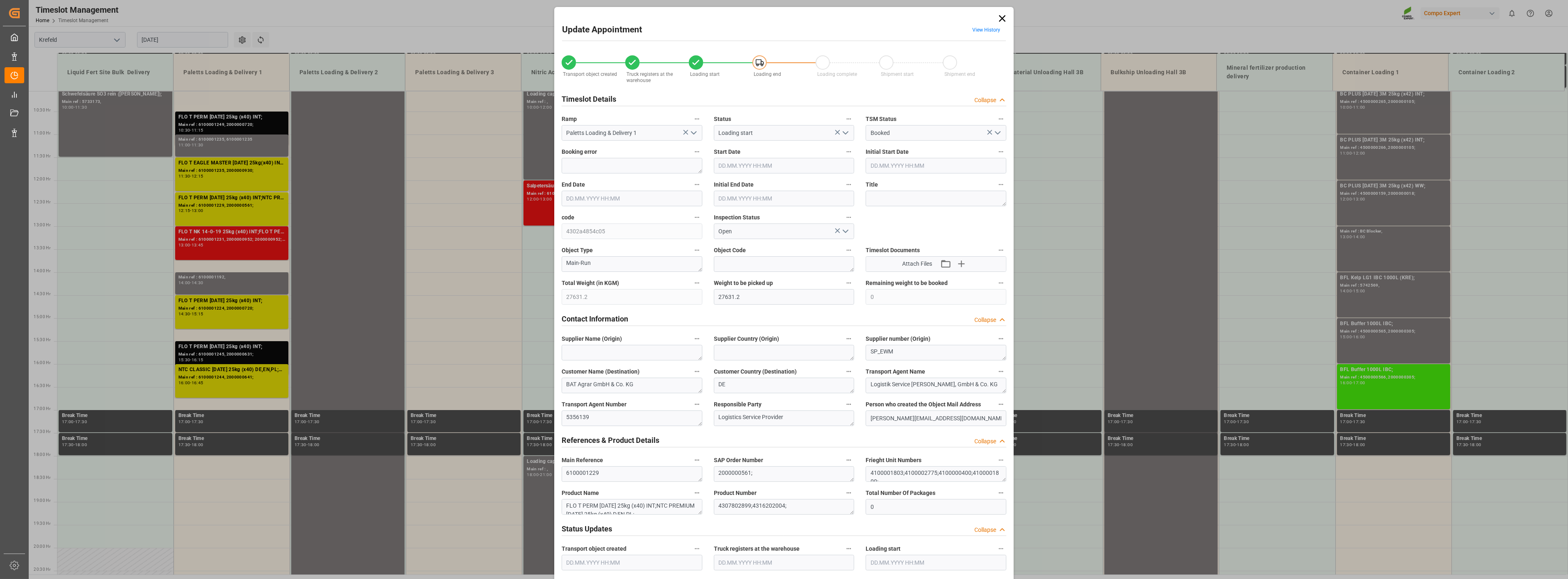
type input "[DATE] 13:49"
type input "[DATE] 09:48"
click at [498, 463] on div "Update Appointment View History Transport object created Truck registers at the…" at bounding box center [784, 289] width 1568 height 579
click at [1003, 17] on icon at bounding box center [1003, 19] width 7 height 7
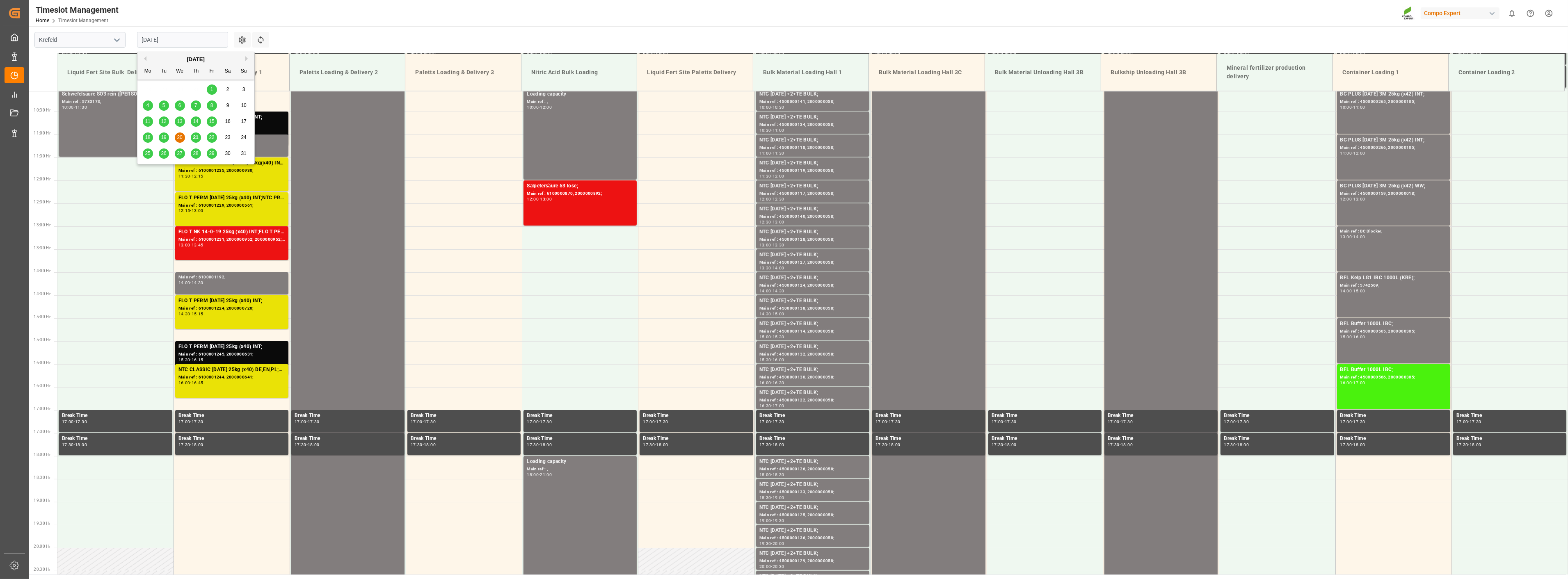
click at [187, 36] on input "[DATE]" at bounding box center [182, 39] width 91 height 15
click at [143, 136] on div "18" at bounding box center [148, 138] width 10 height 10
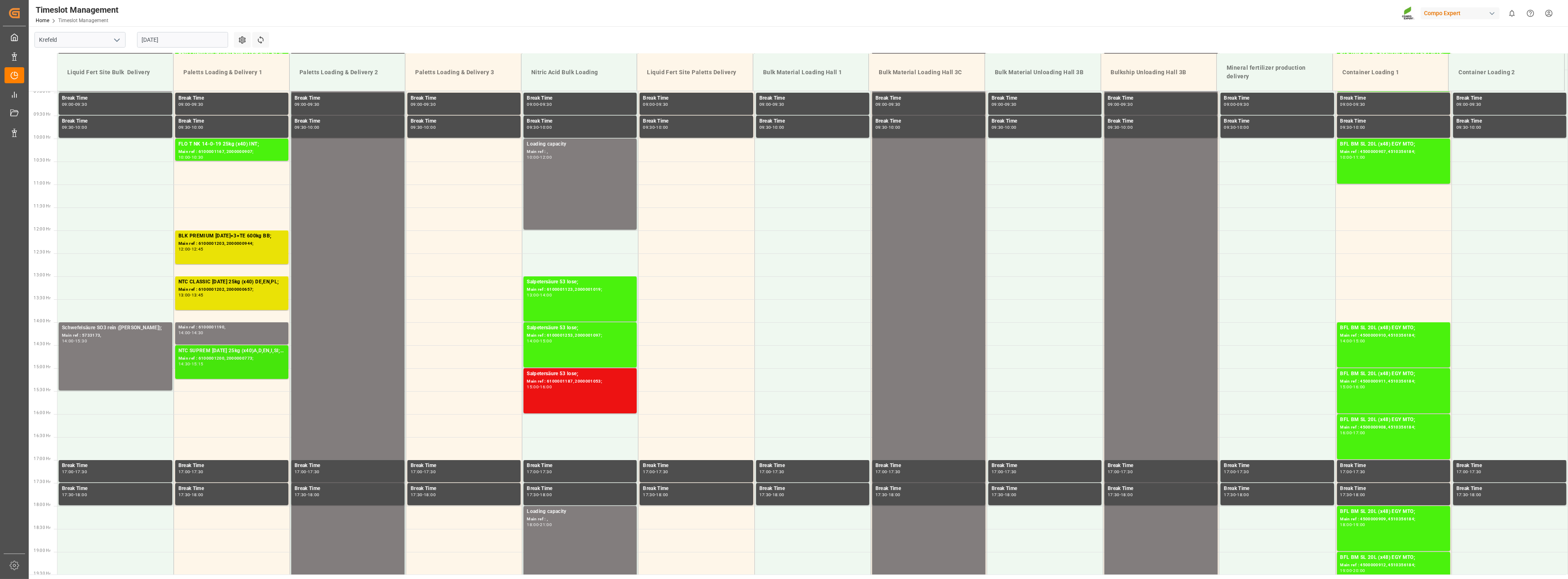
scroll to position [416, 0]
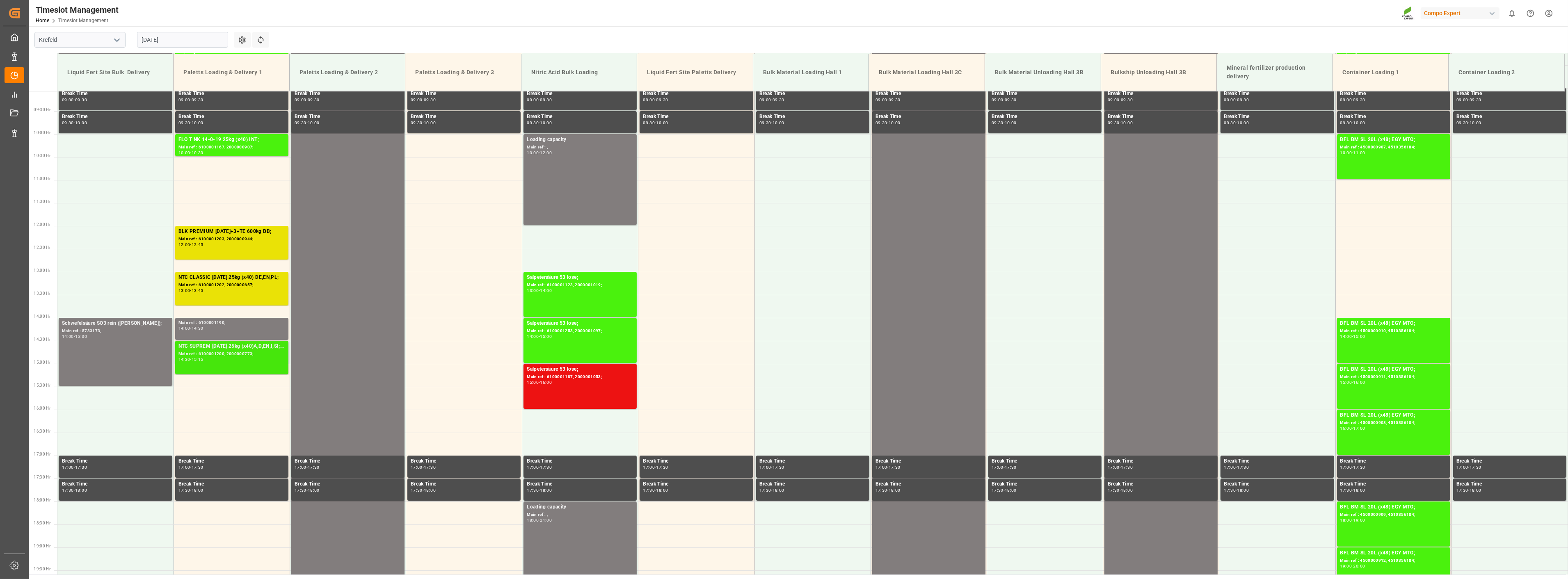
click at [212, 351] on div "Main ref : 6100001200, 2000000773;" at bounding box center [232, 354] width 106 height 7
click at [222, 350] on div "Main ref : 6100001200, 2000000773;" at bounding box center [232, 354] width 106 height 7
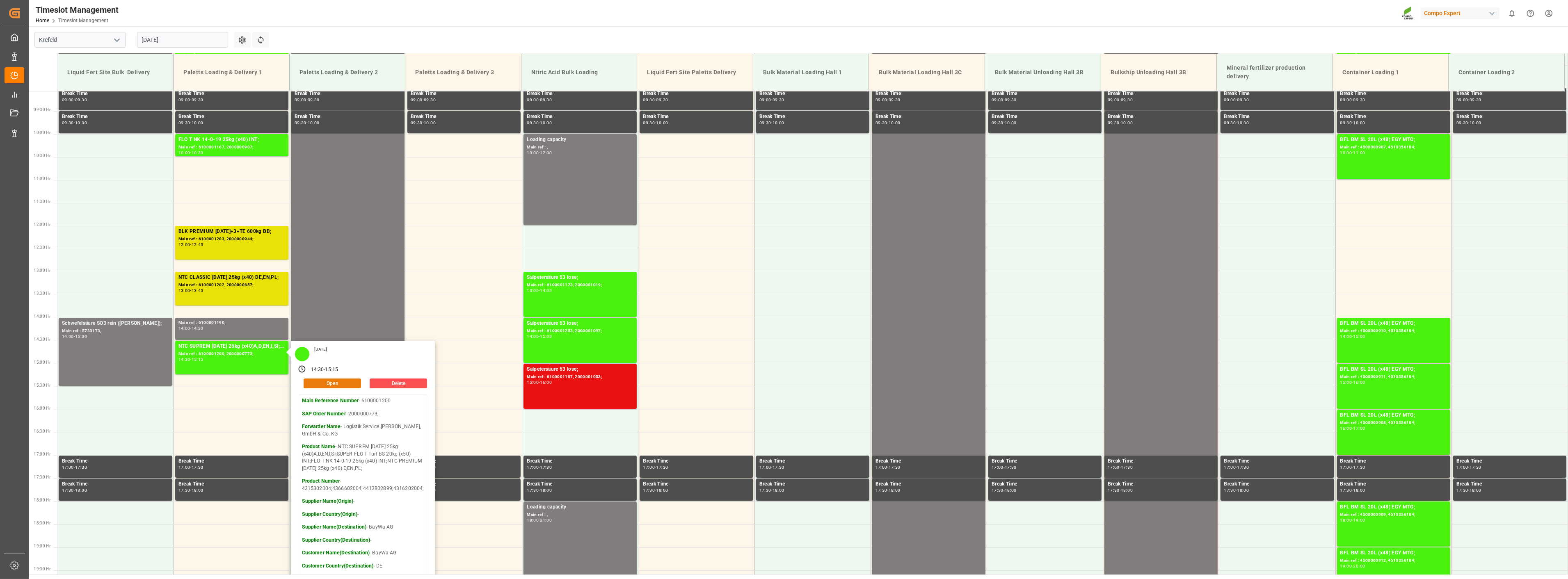
click at [329, 386] on button "Open" at bounding box center [332, 383] width 57 height 10
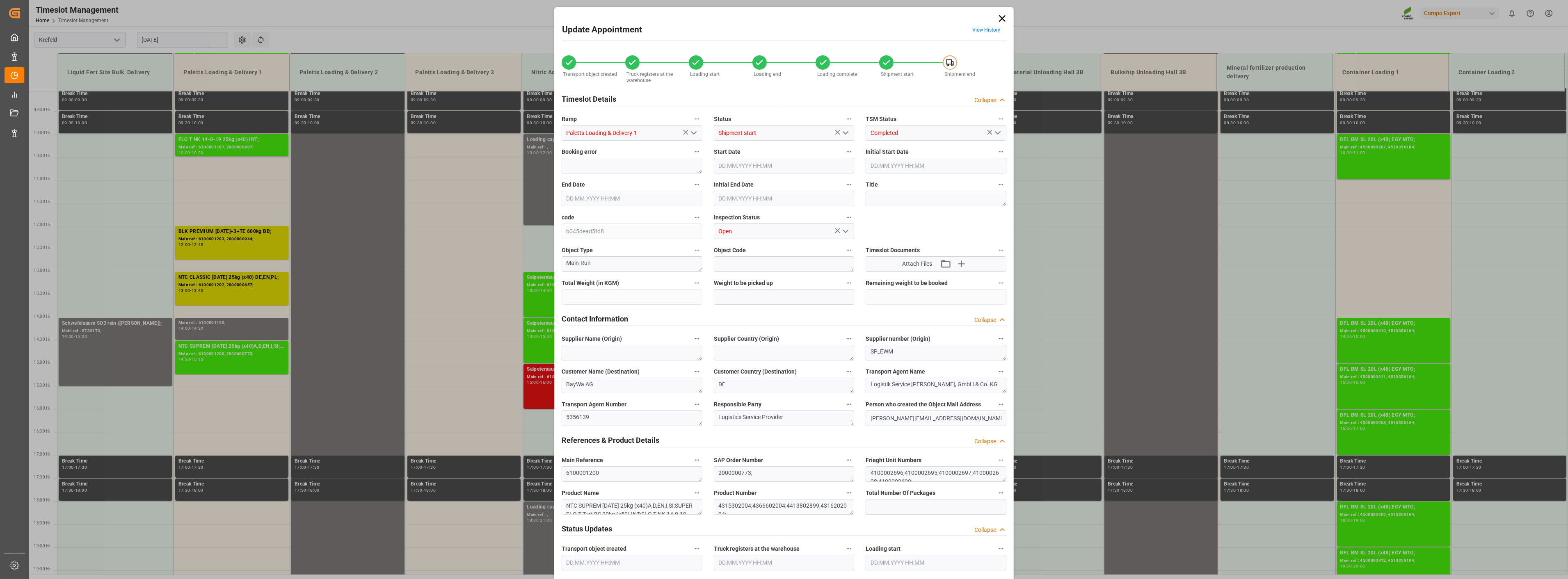
type input "34535.2"
type input "0"
type input "[DATE] 14:30"
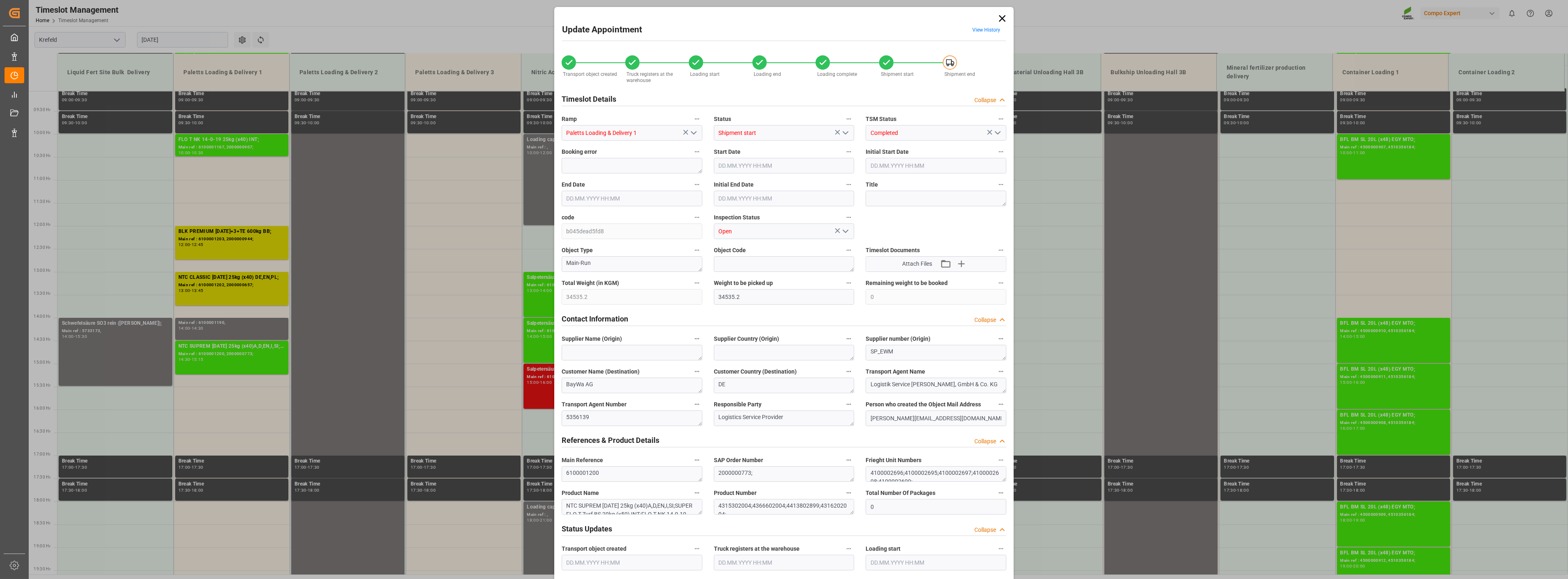
type input "[DATE] 14:30"
type input "[DATE] 15:15"
type input "[DATE] 15:00"
type input "[DATE] 16:47"
type input "[DATE] 14:34"
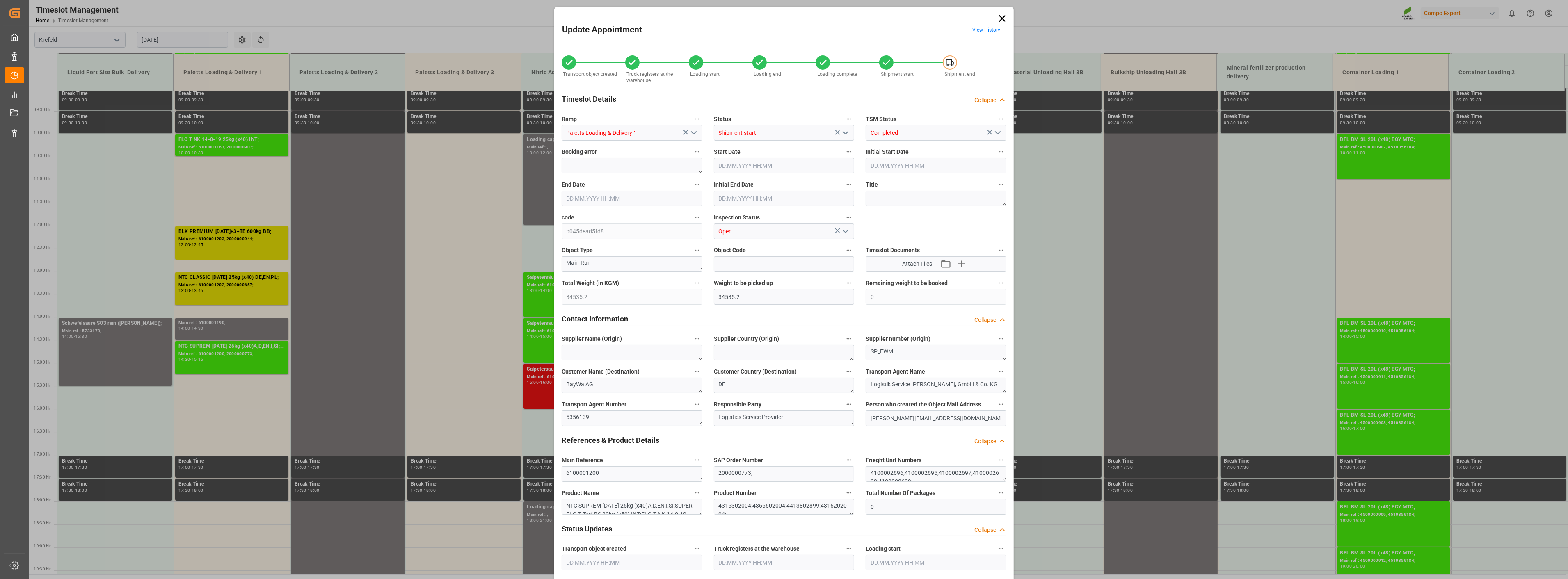
type input "[DATE] 14:34"
type input "[DATE] 15:35"
type input "[DATE] 12:04"
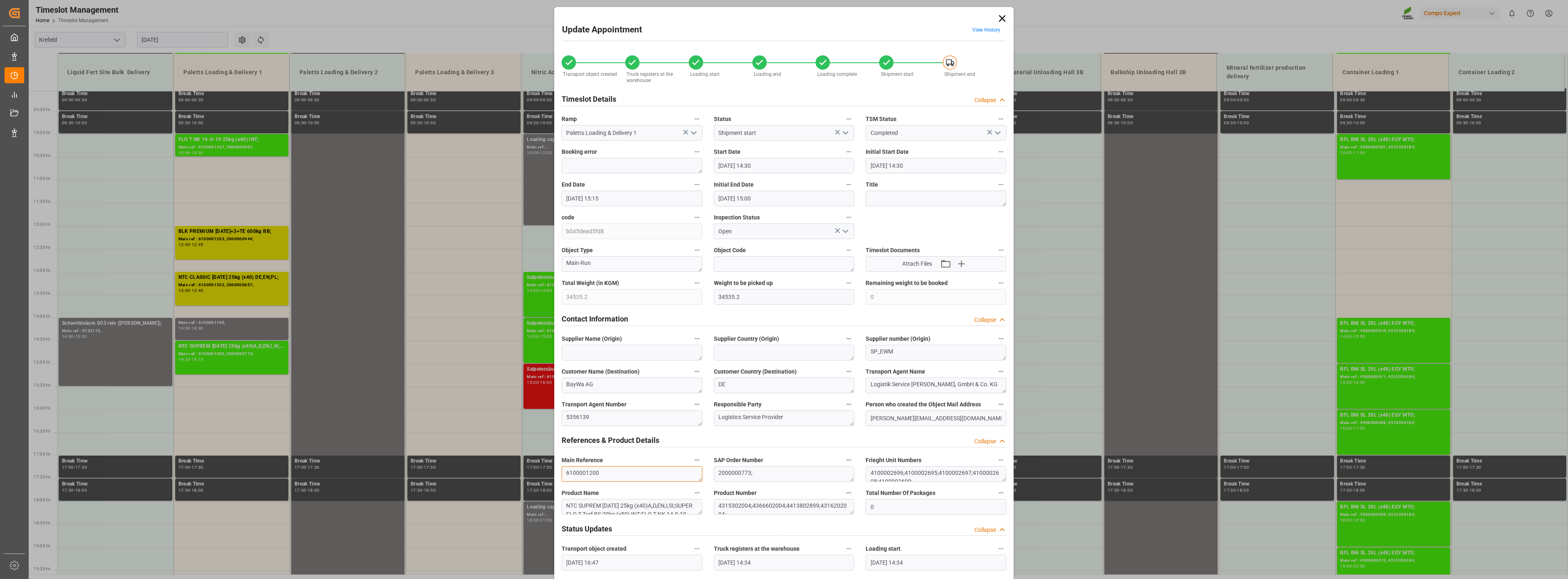
drag, startPoint x: 565, startPoint y: 473, endPoint x: 498, endPoint y: 473, distance: 67.0
click at [498, 473] on div "Update Appointment View History Transport object created Truck registers at the…" at bounding box center [784, 289] width 1568 height 579
click at [1000, 19] on icon at bounding box center [1003, 19] width 7 height 7
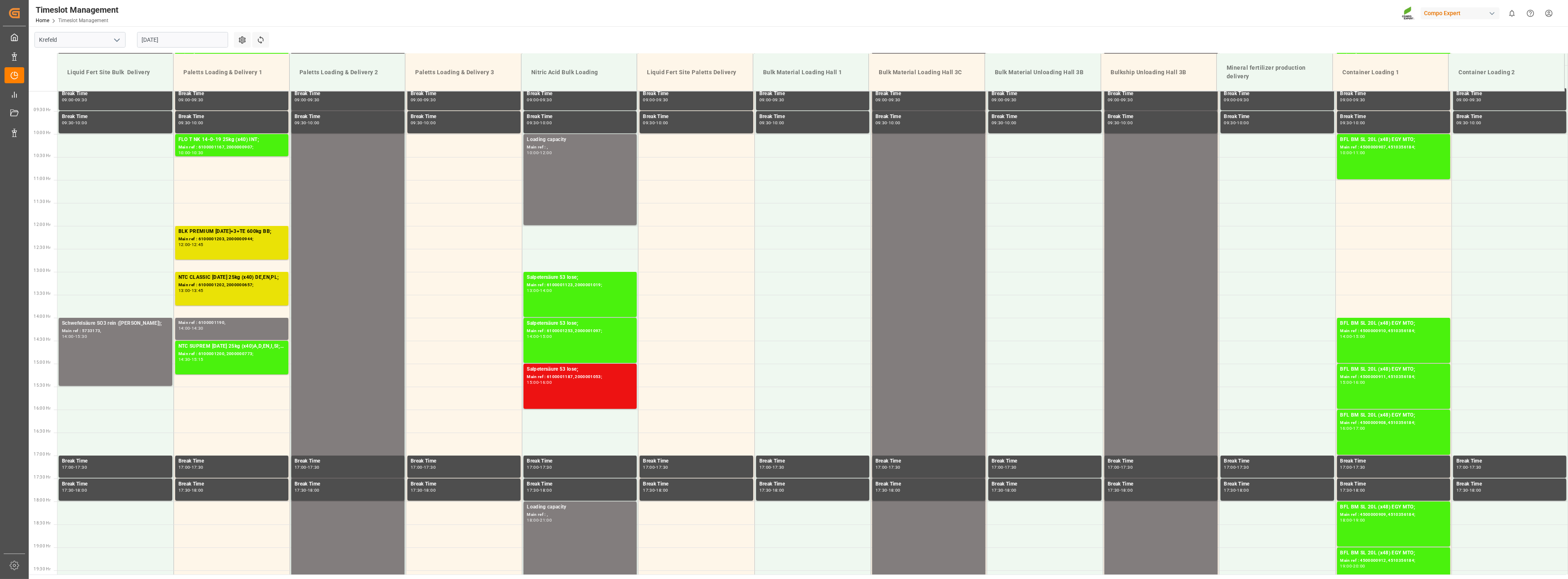
click at [186, 41] on input "[DATE]" at bounding box center [182, 39] width 91 height 15
click at [164, 138] on span "19" at bounding box center [164, 137] width 5 height 6
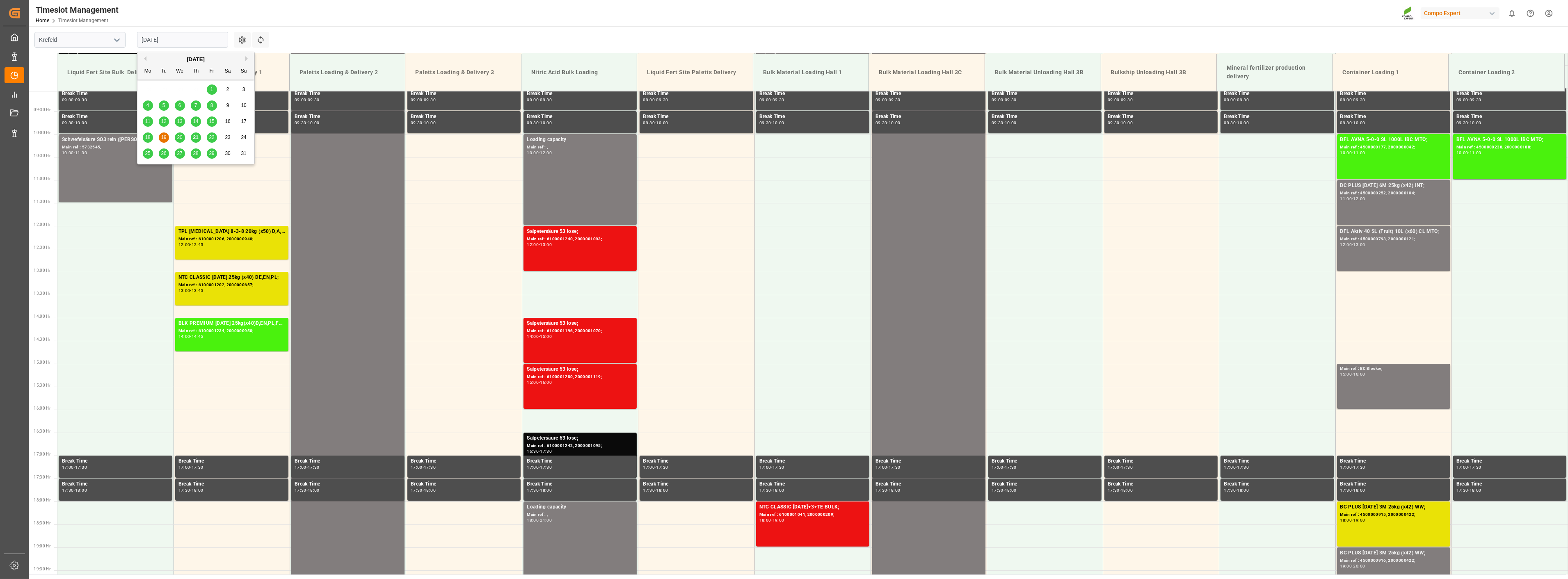
click at [184, 39] on input "[DATE]" at bounding box center [182, 39] width 91 height 15
click at [150, 138] on span "18" at bounding box center [148, 137] width 5 height 6
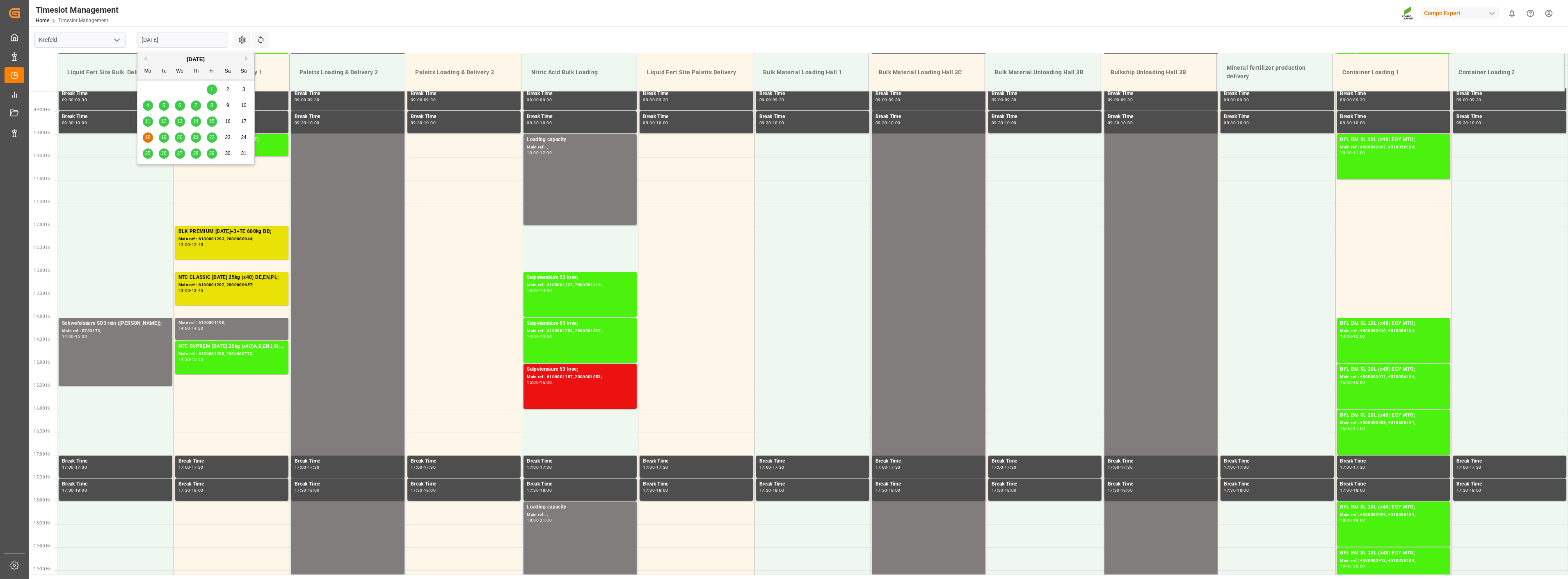
click at [184, 36] on input "[DATE]" at bounding box center [182, 39] width 91 height 15
click at [181, 136] on span "20" at bounding box center [180, 137] width 5 height 6
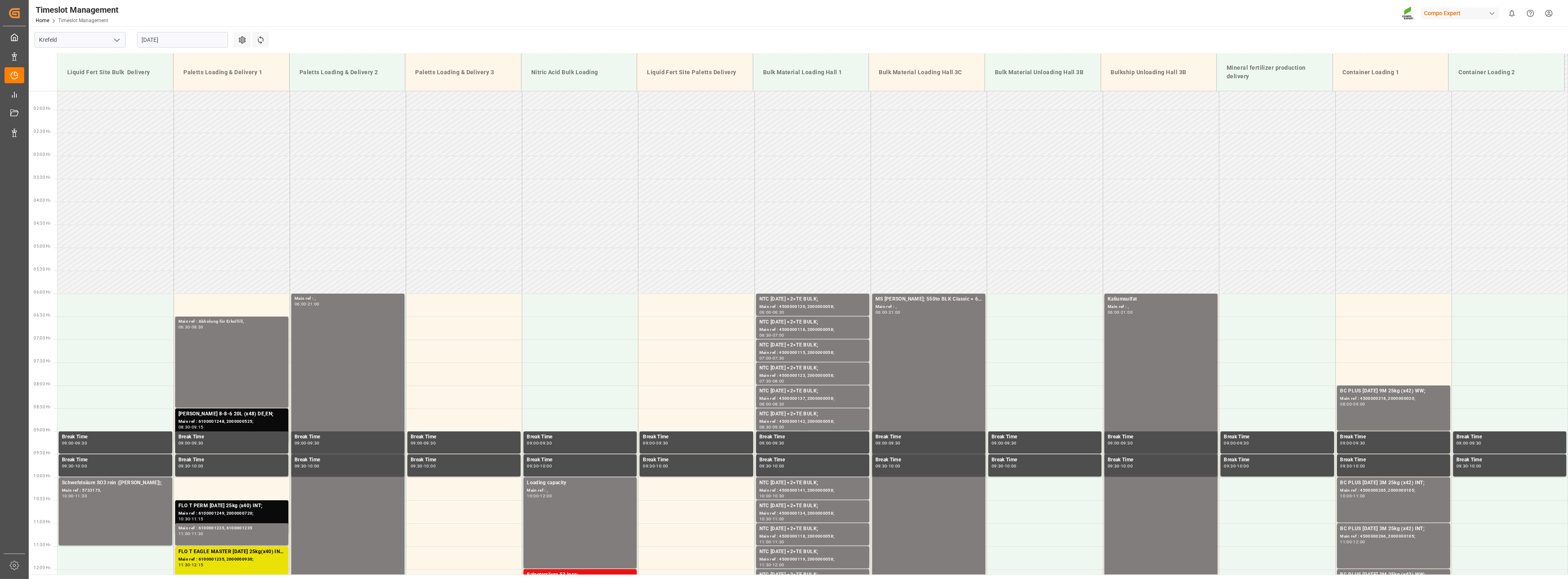
scroll to position [52, 0]
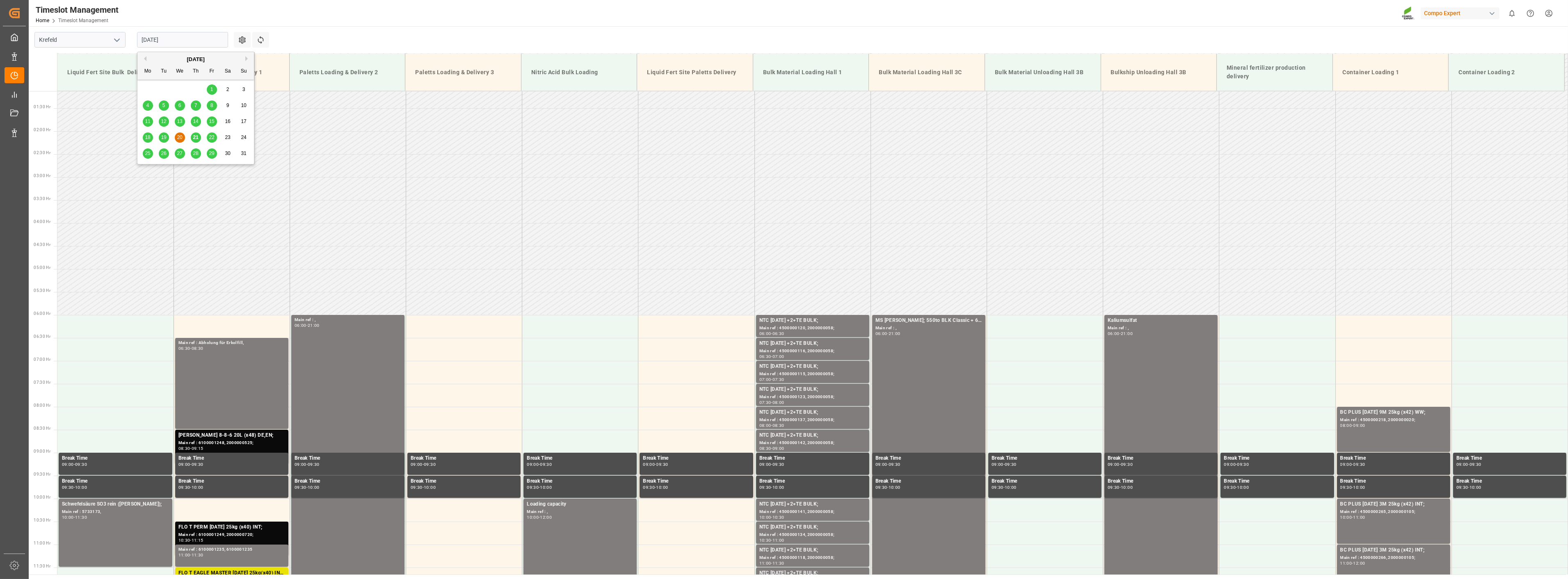
click at [180, 36] on input "[DATE]" at bounding box center [182, 39] width 91 height 15
click at [200, 138] on div "21" at bounding box center [196, 138] width 10 height 10
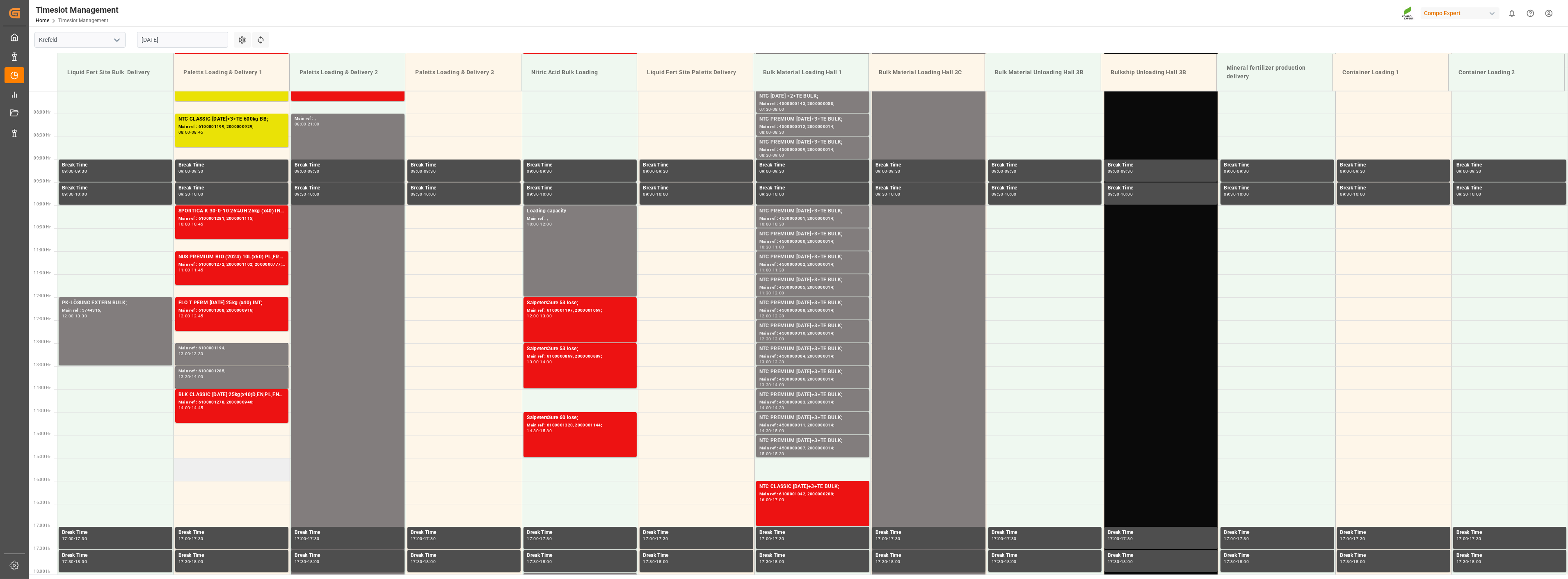
scroll to position [280, 0]
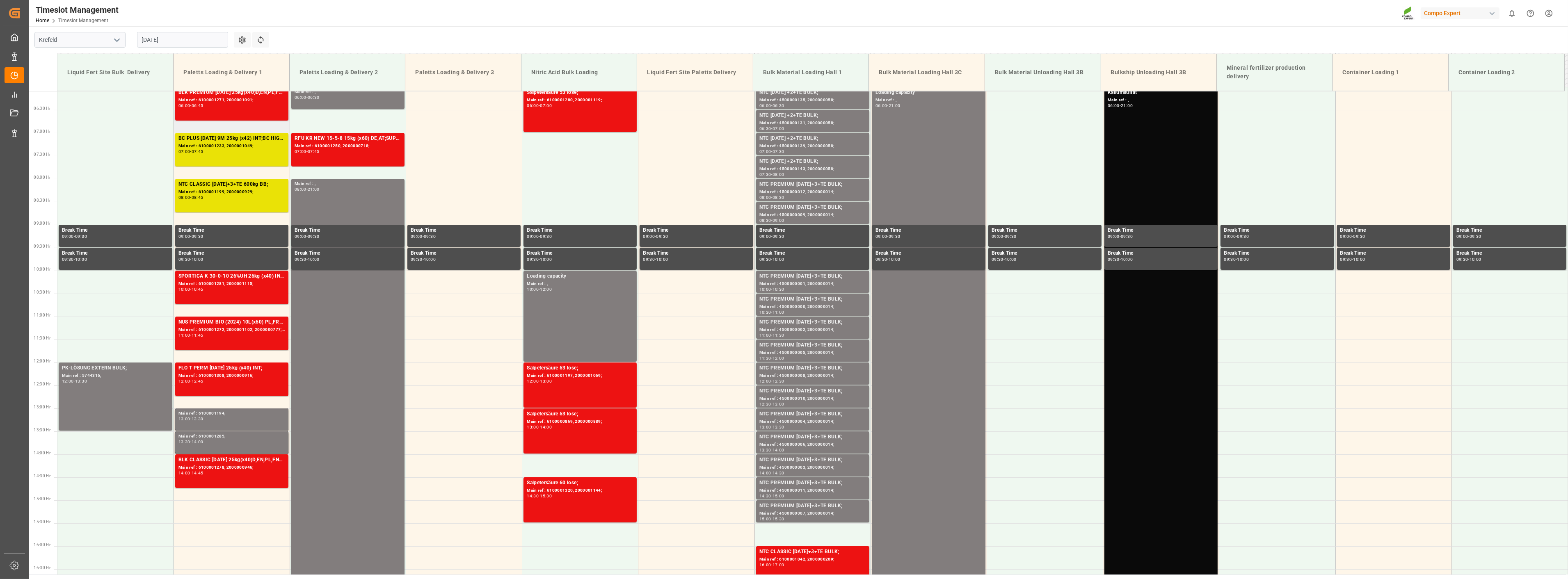
click at [198, 132] on td at bounding box center [232, 121] width 116 height 23
click at [200, 132] on td at bounding box center [232, 121] width 116 height 23
click at [194, 138] on div "BC PLUS [DATE] 9M 25kg (x42) INT;BC HIGH K [DATE] 6M 25kg (x42) INT;BC PLUS [DA…" at bounding box center [232, 138] width 106 height 8
click at [218, 197] on div "08:00 - 08:45" at bounding box center [232, 197] width 106 height 5
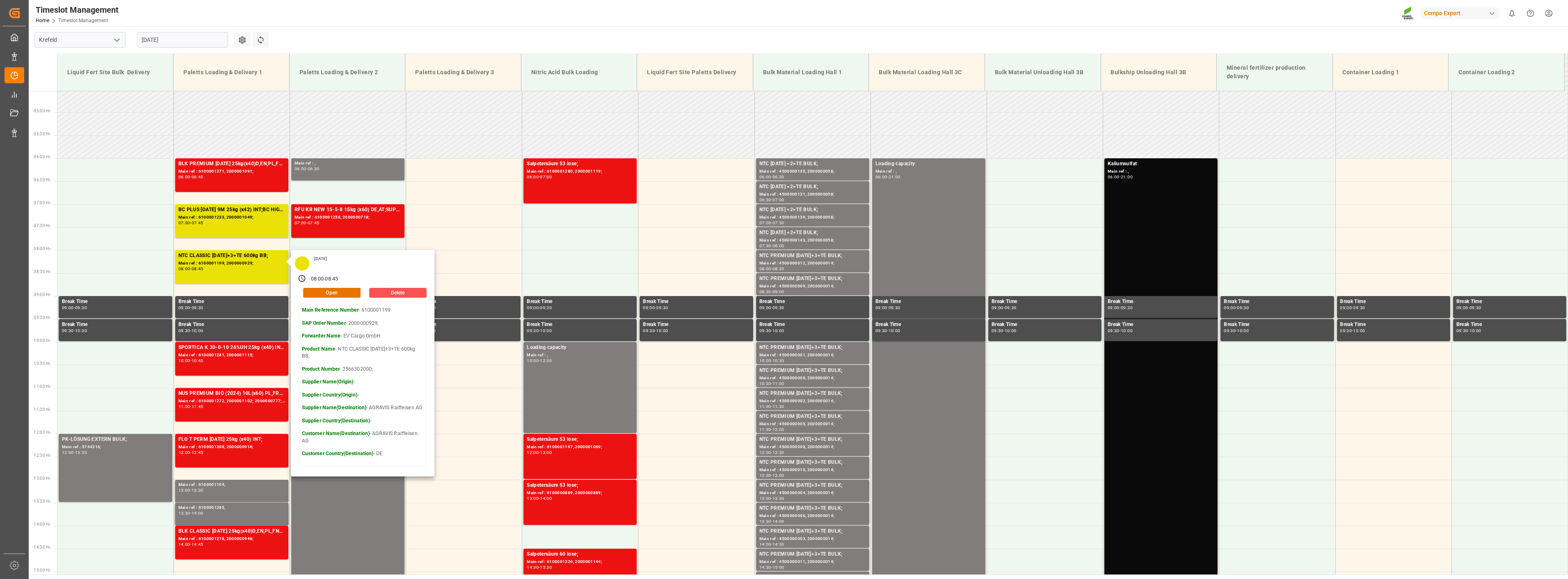
scroll to position [189, 0]
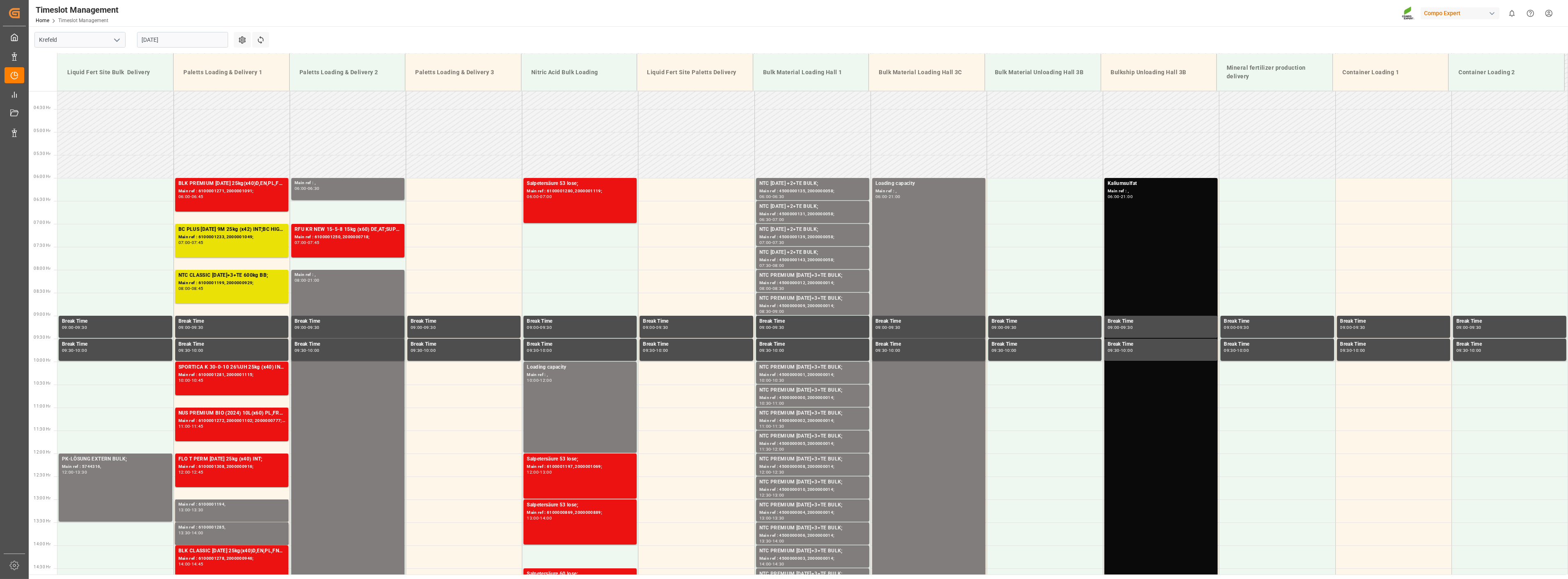
click at [222, 187] on div "Main ref : 6100001271, 2000001091;" at bounding box center [232, 191] width 106 height 7
click at [197, 374] on div "Main ref : 6100001281, 2000001115;" at bounding box center [232, 375] width 106 height 7
click at [195, 416] on div "NUS PREMIUM BIO (2024) 10L(x60) PL,FR*PD;EST TE-MAX BS 11-48 300kg (x2) BB;BFL …" at bounding box center [232, 413] width 106 height 8
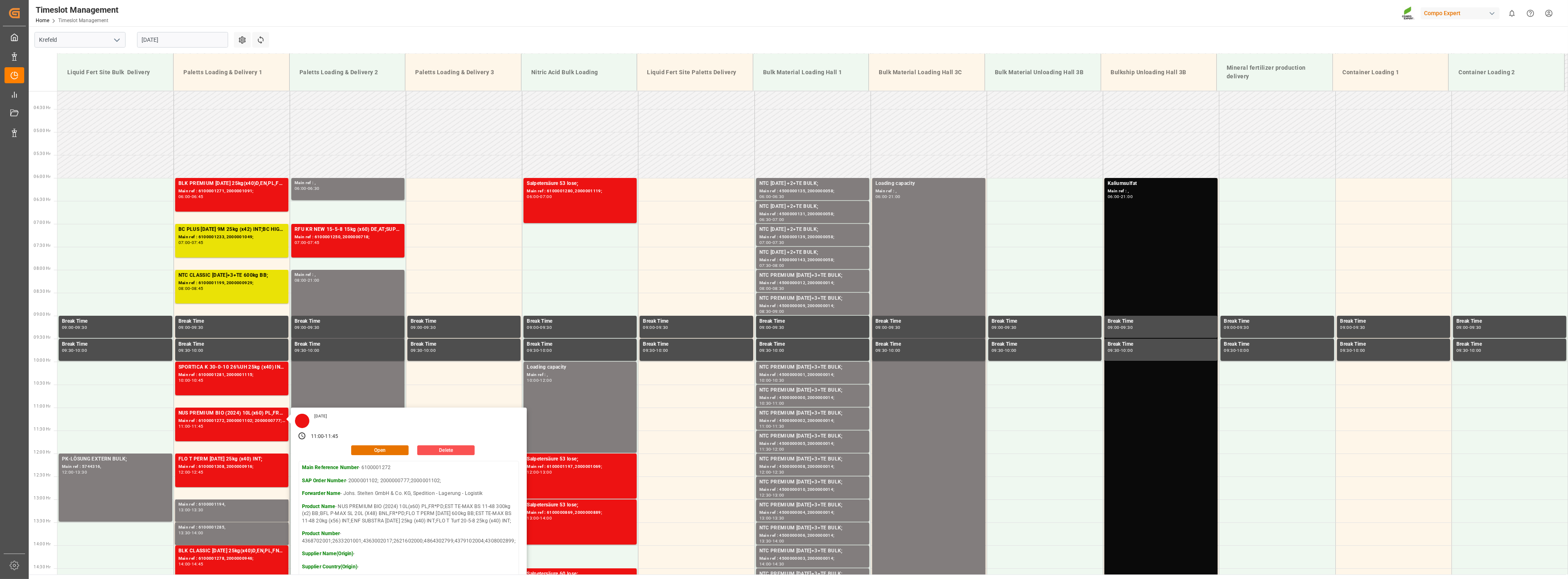
click at [322, 36] on main "Krefeld [DATE] Settings Refresh Time Slots Liquid Fert Site Bulk Delivery Palet…" at bounding box center [798, 300] width 1538 height 548
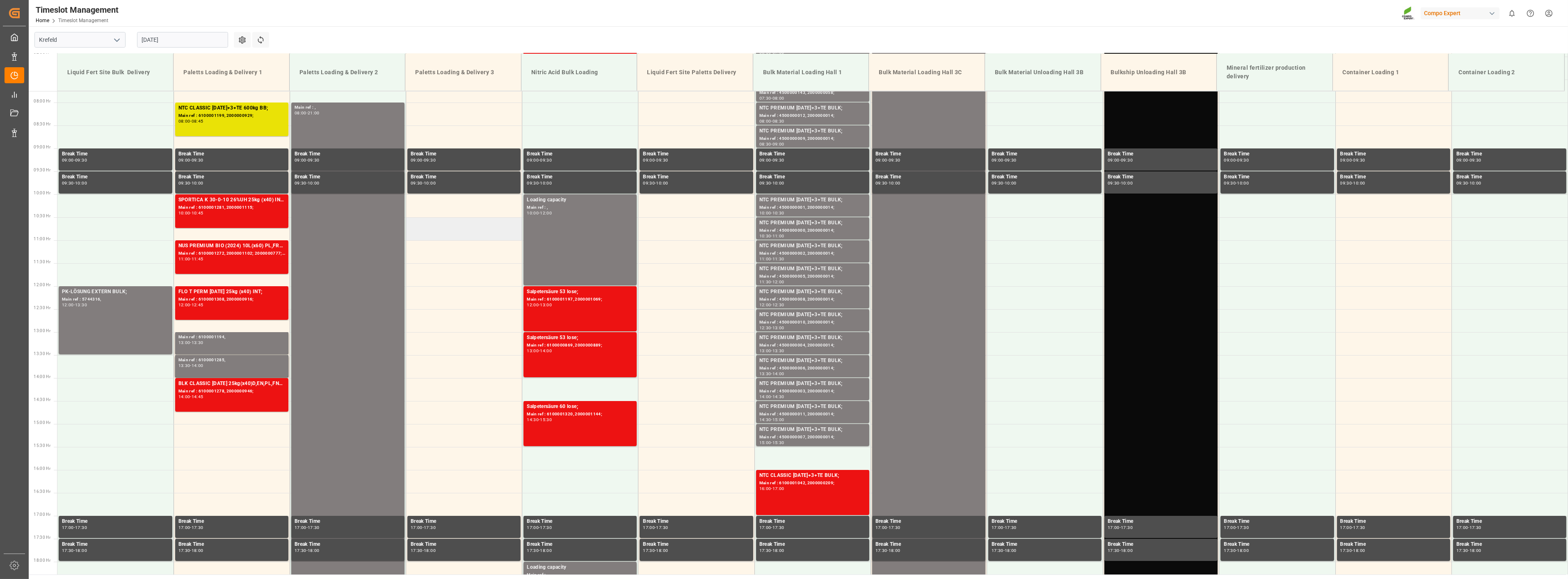
scroll to position [371, 0]
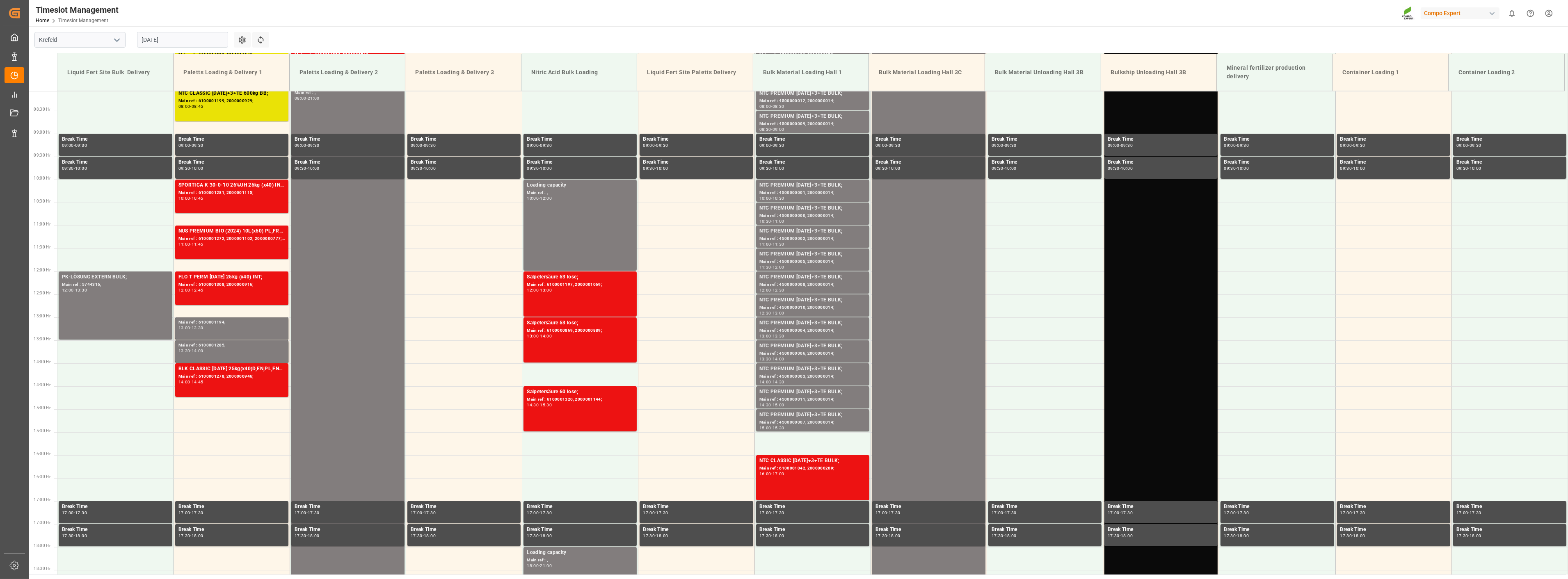
click at [194, 39] on input "[DATE]" at bounding box center [182, 39] width 91 height 15
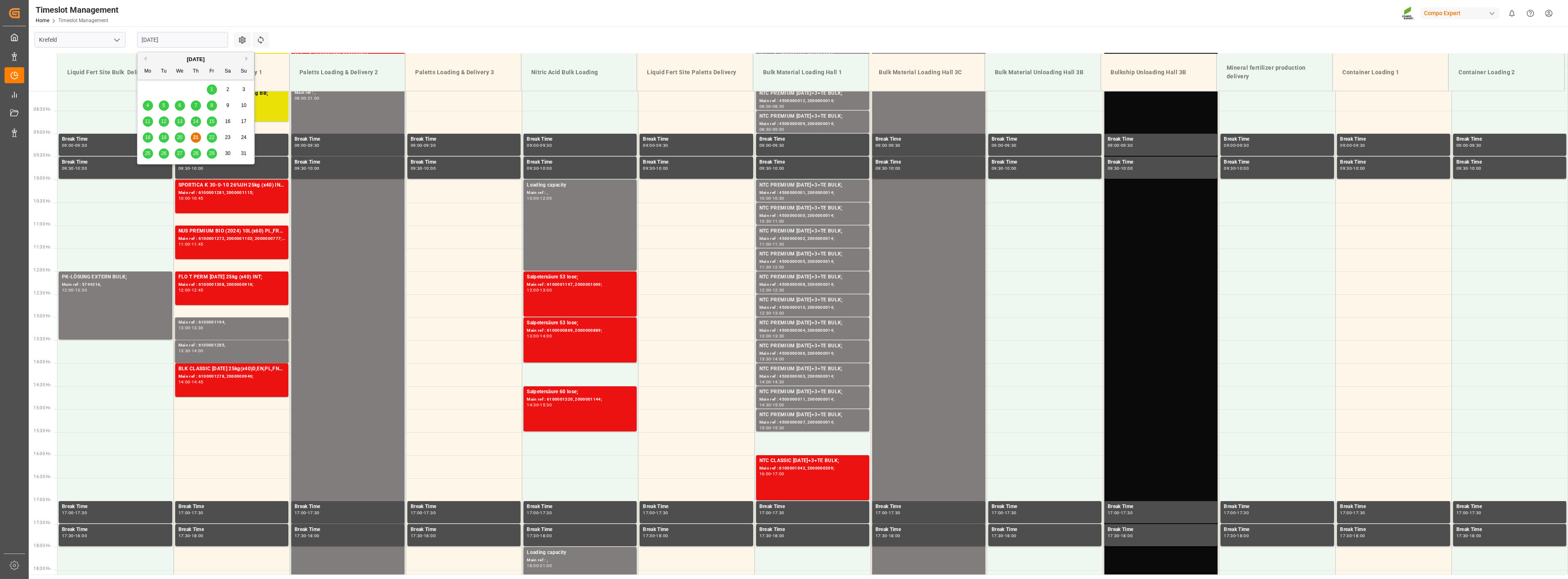
click at [210, 138] on span "22" at bounding box center [212, 137] width 5 height 6
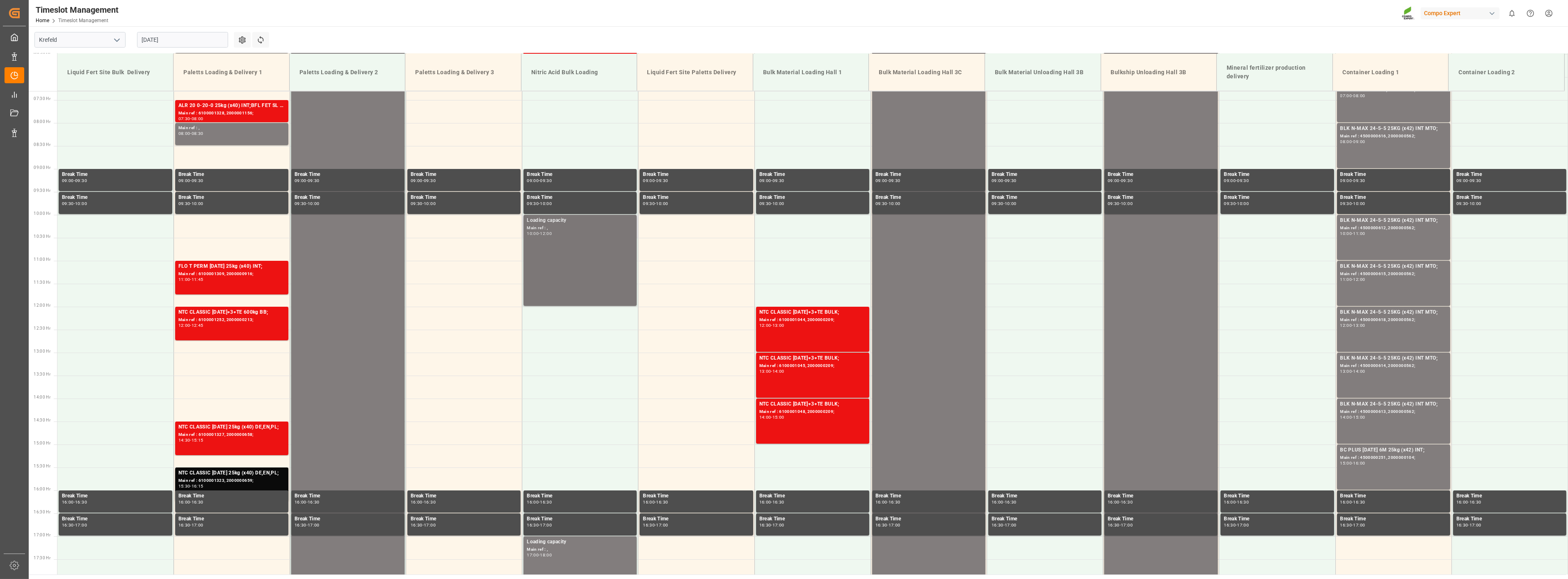
scroll to position [416, 0]
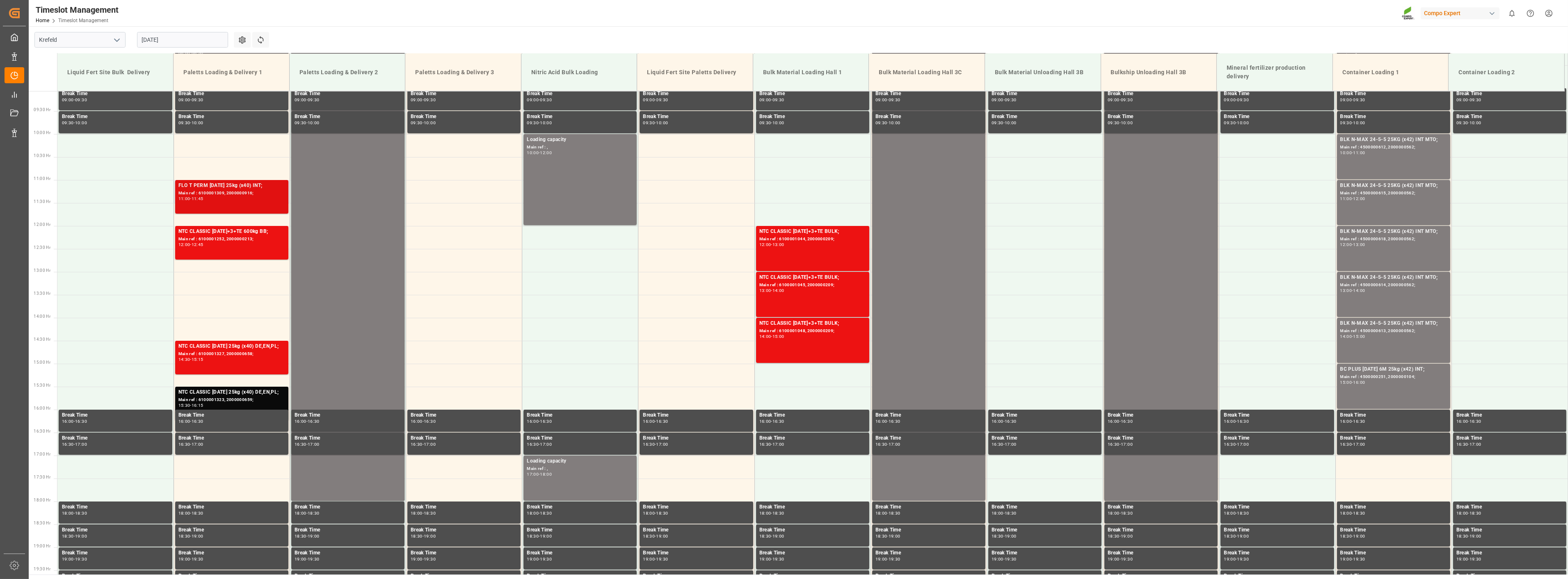
click at [203, 185] on div "FLO T PERM [DATE] 25kg (x40) INT;" at bounding box center [232, 185] width 106 height 8
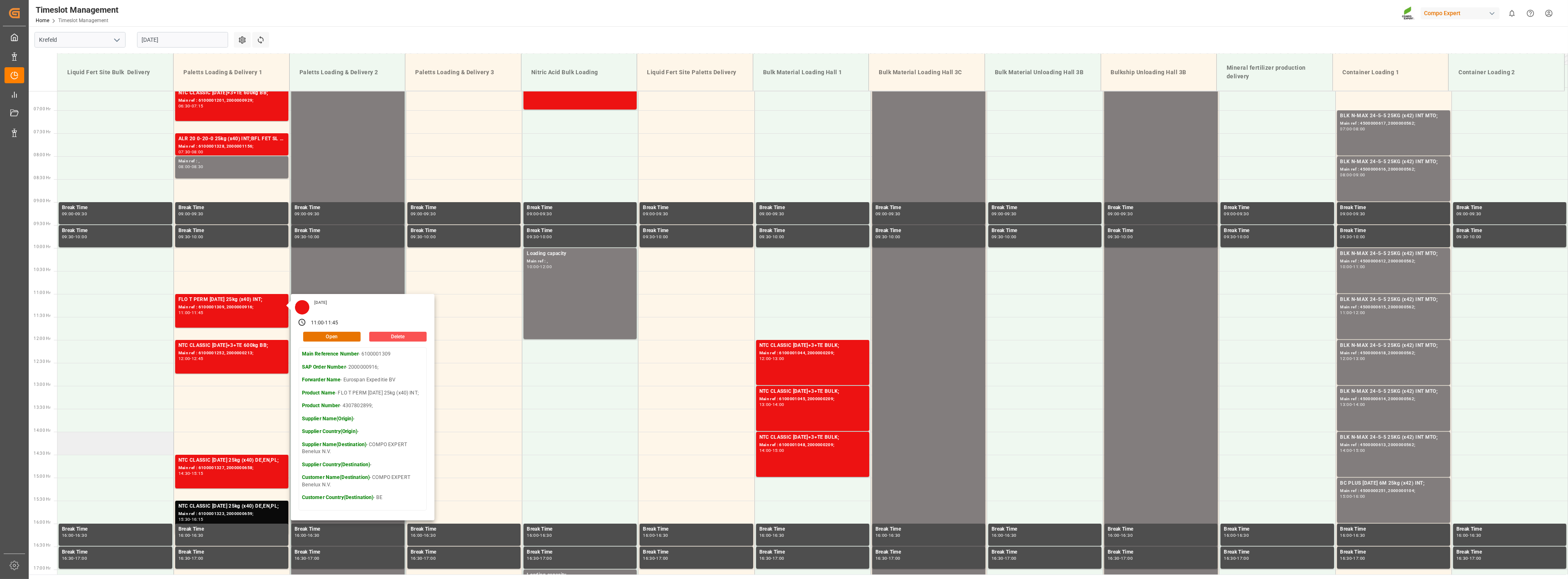
scroll to position [280, 0]
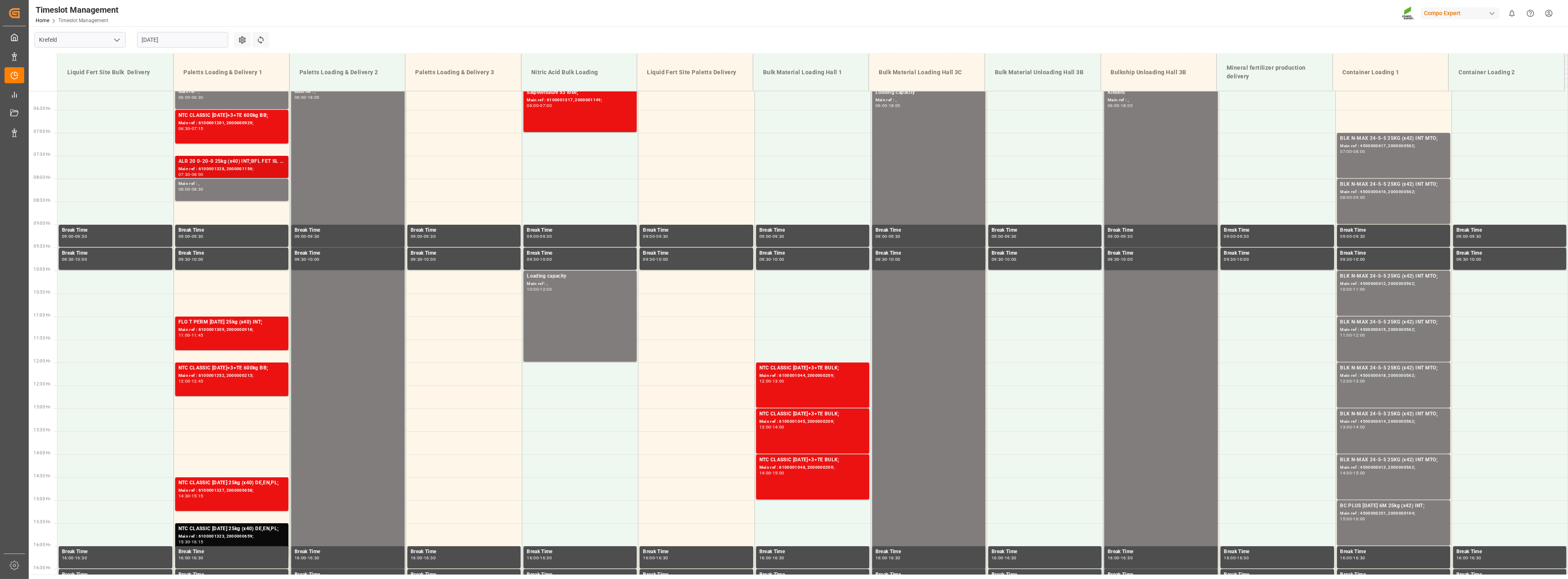
click at [206, 160] on div "ALR 20 0-20-0 25kg (x40) INT;BFL FET SL 10L (x60) FR,DE *PD;" at bounding box center [232, 162] width 106 height 8
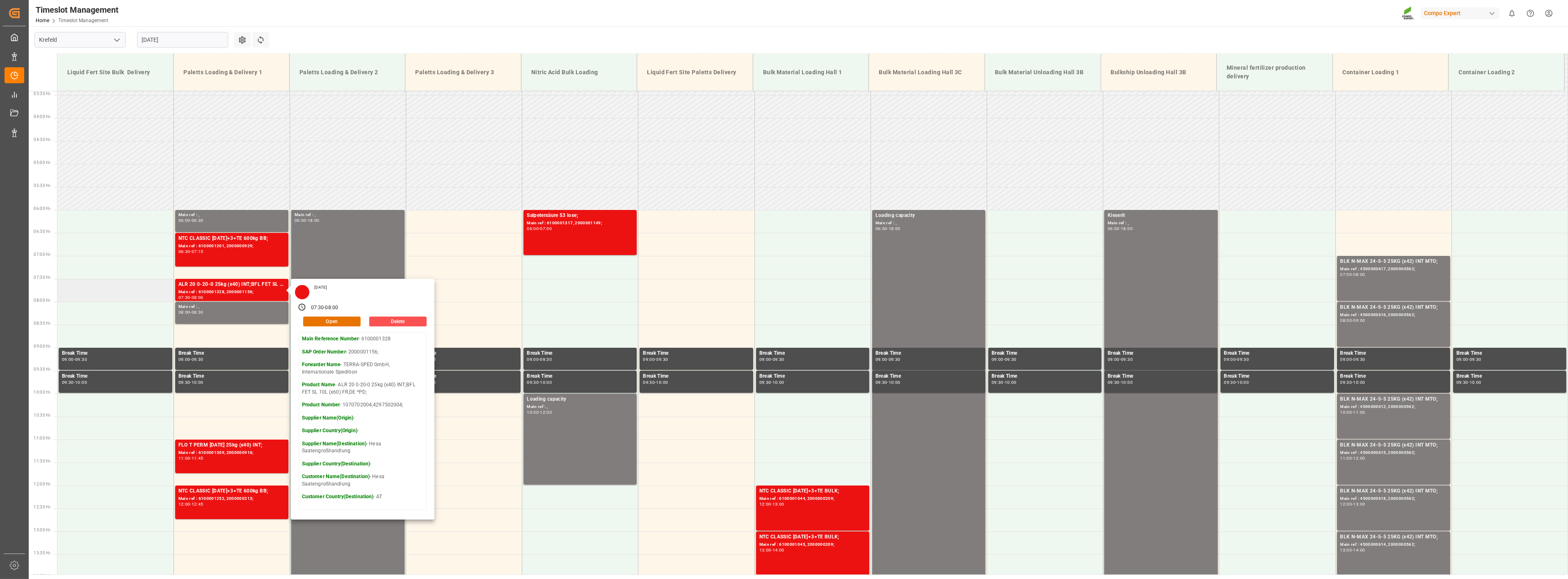
scroll to position [143, 0]
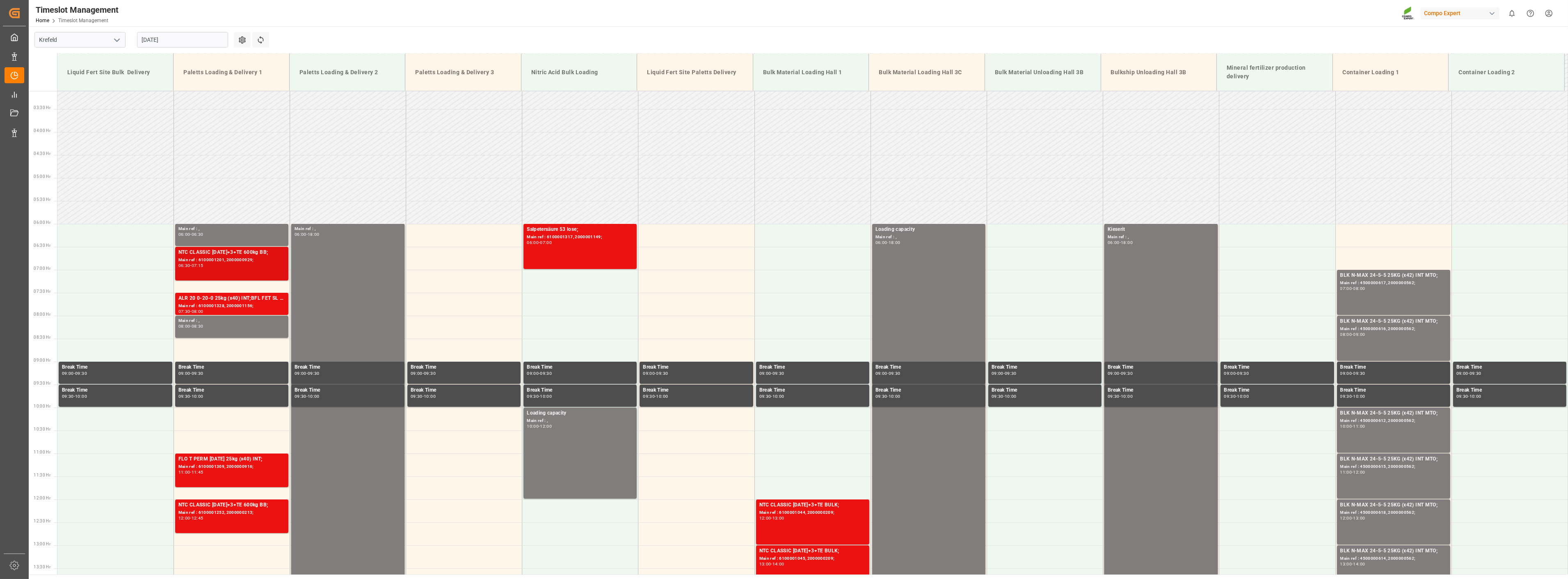
click at [207, 251] on div "NTC CLASSIC [DATE]+3+TE 600kg BB;" at bounding box center [232, 253] width 106 height 8
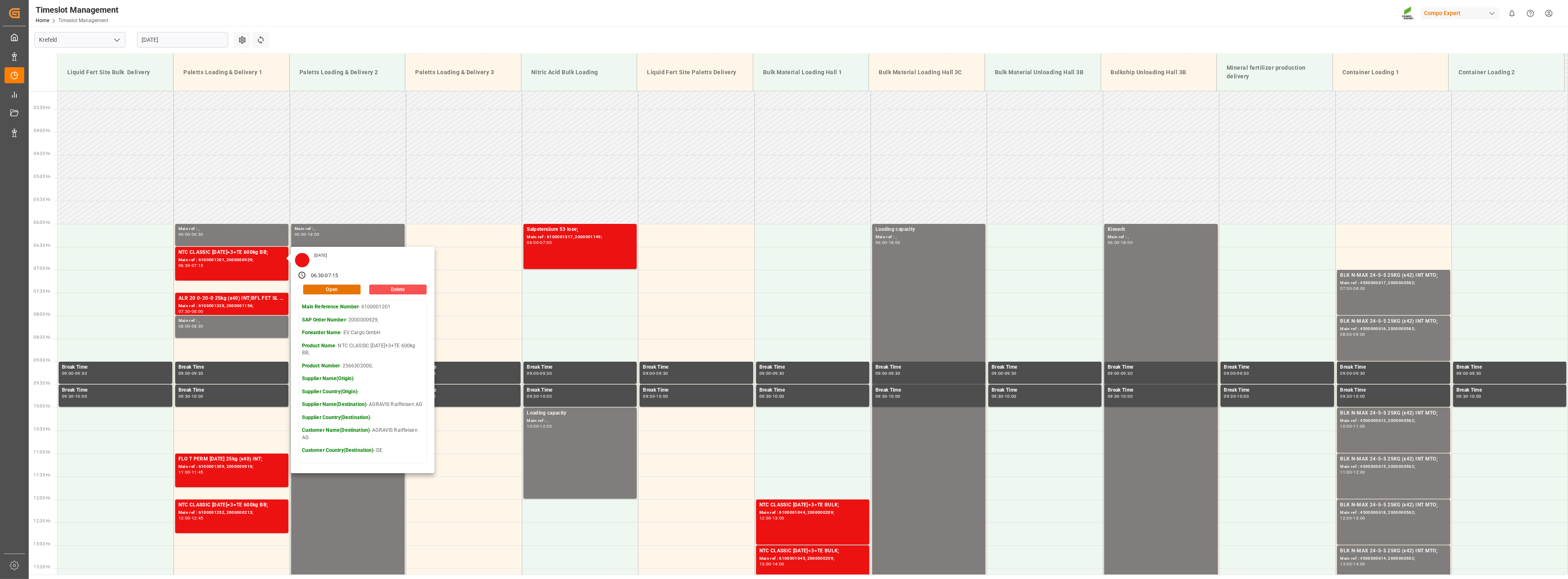
drag, startPoint x: 647, startPoint y: 19, endPoint x: 269, endPoint y: 44, distance: 378.8
click at [647, 19] on div "Timeslot Management Home Timeslot Management Compo Expert 0 Notifications Only …" at bounding box center [796, 13] width 1545 height 26
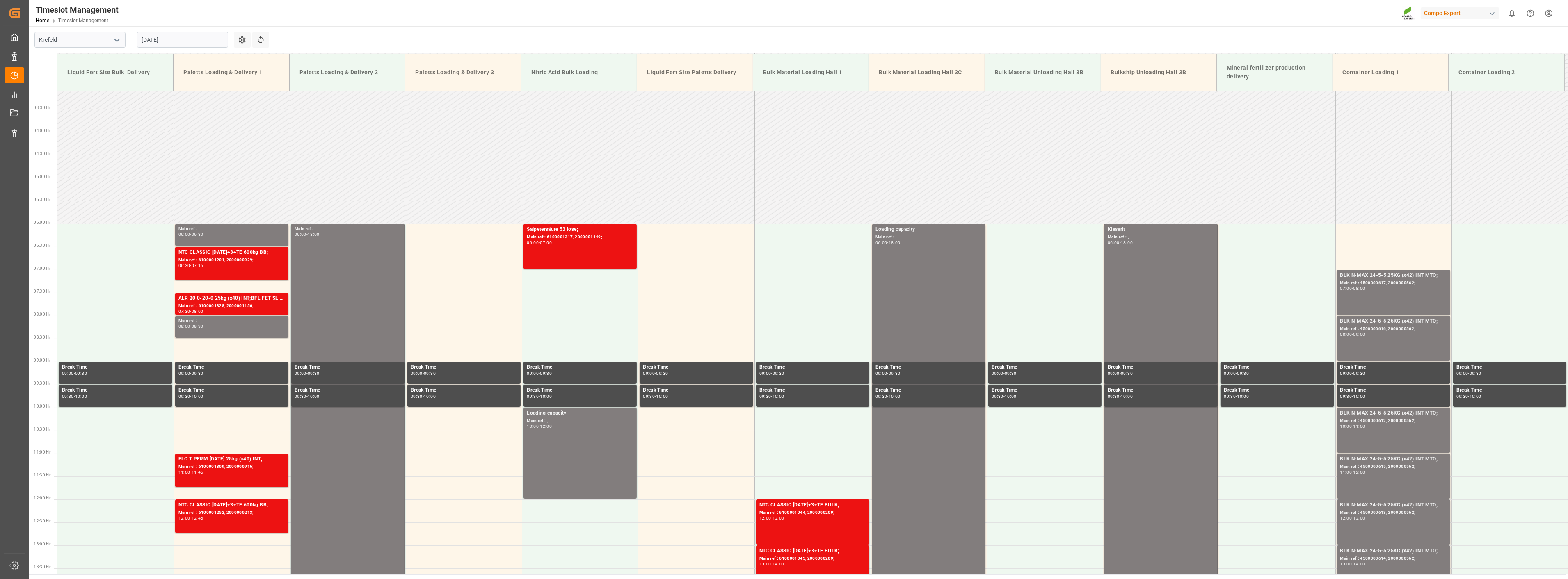
click at [197, 37] on input "[DATE]" at bounding box center [182, 39] width 91 height 15
click at [146, 140] on span "18" at bounding box center [148, 137] width 5 height 6
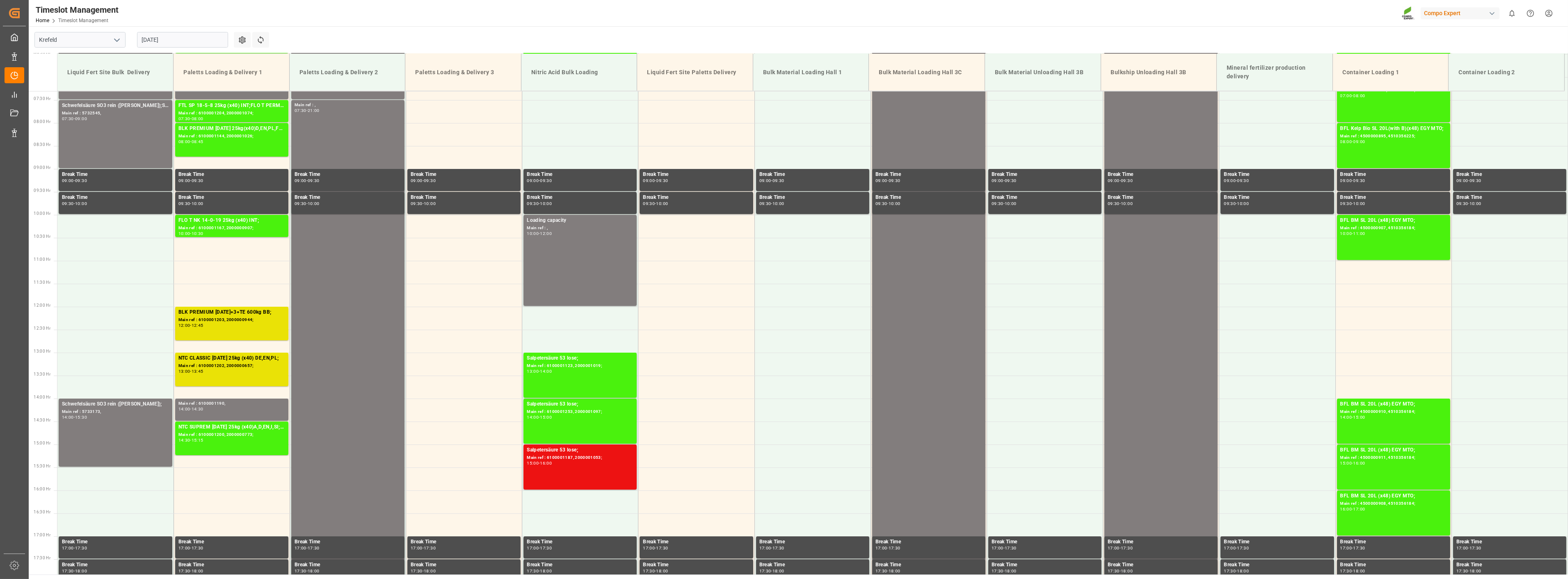
scroll to position [416, 0]
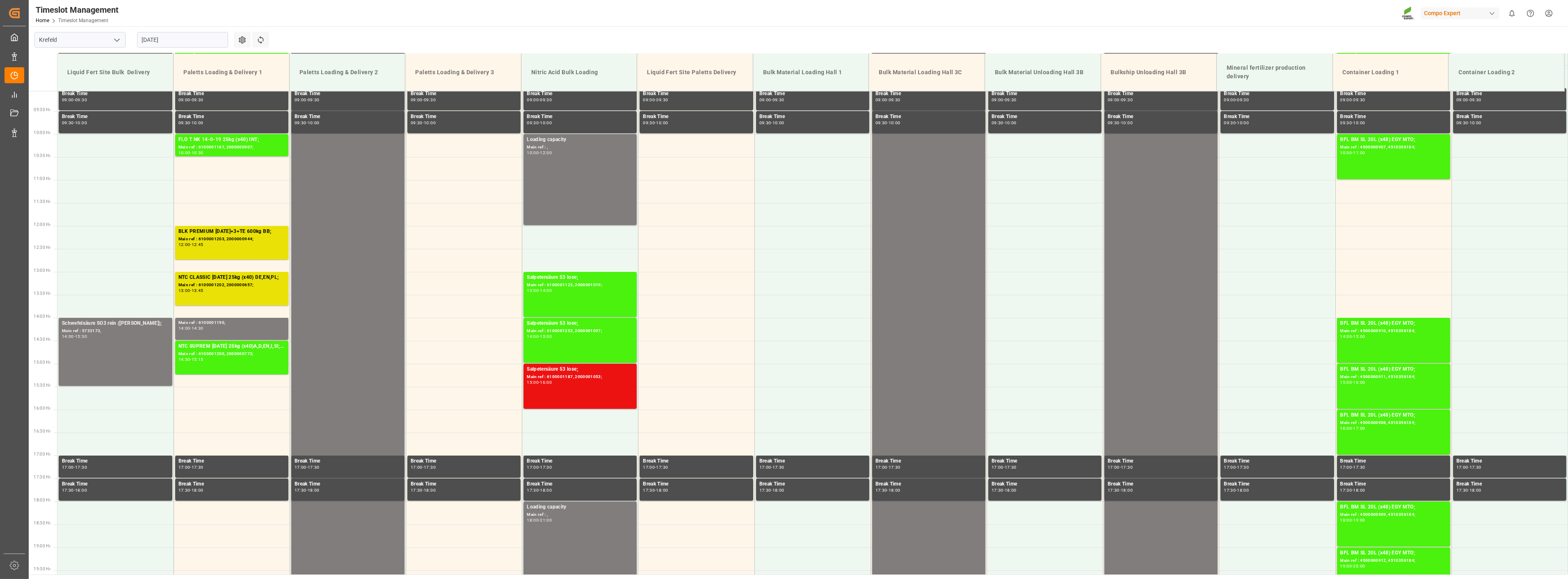
click at [190, 43] on input "[DATE]" at bounding box center [182, 39] width 91 height 15
click at [163, 140] on span "19" at bounding box center [164, 137] width 5 height 6
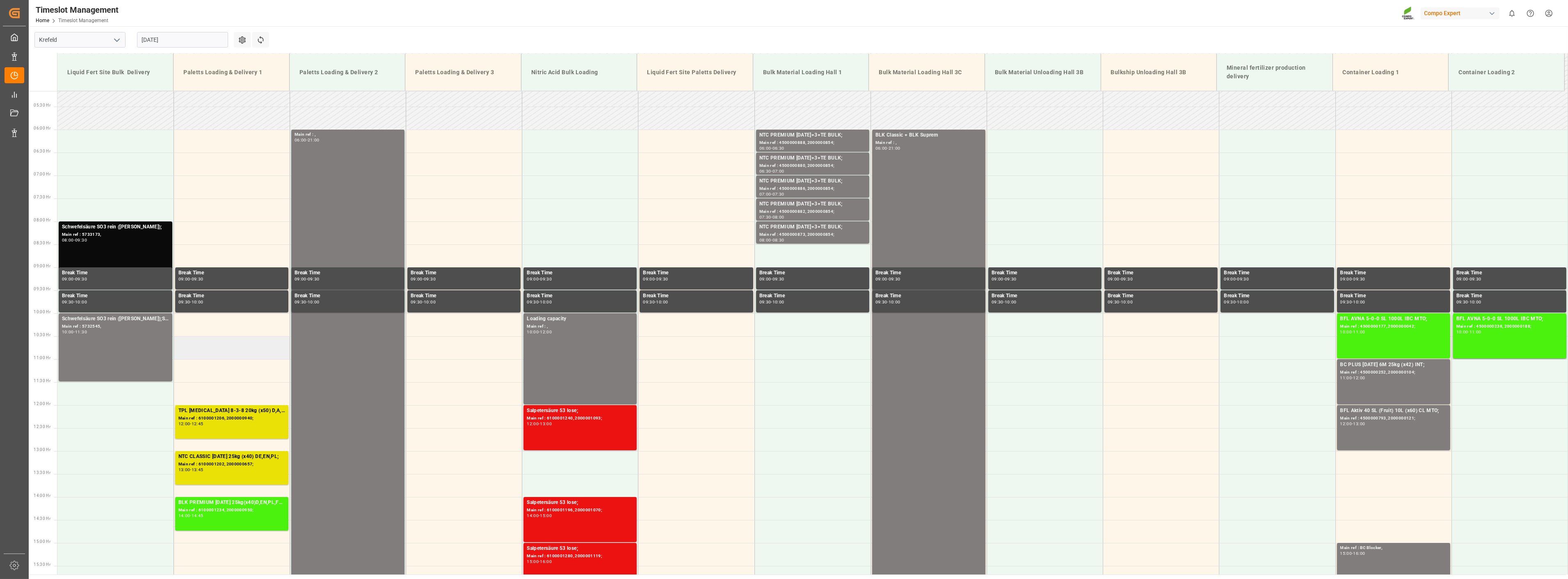
scroll to position [234, 0]
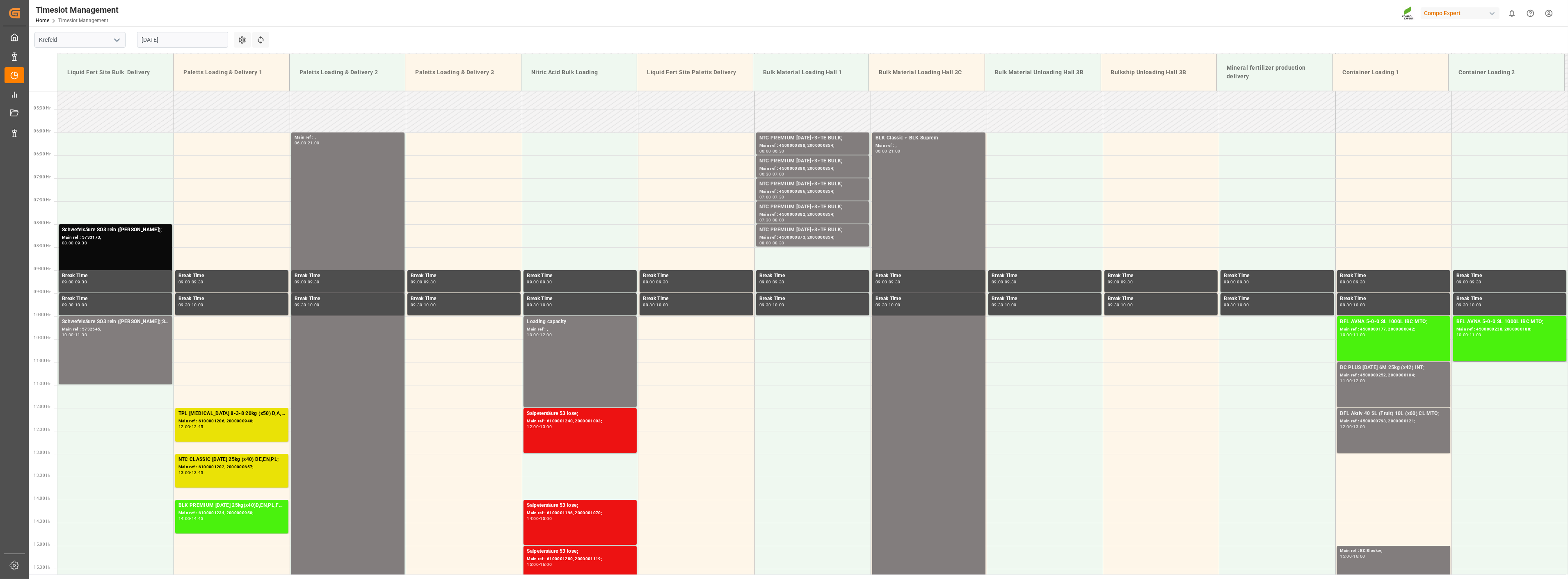
click at [192, 40] on input "[DATE]" at bounding box center [182, 39] width 91 height 15
click at [178, 138] on span "20" at bounding box center [180, 137] width 5 height 6
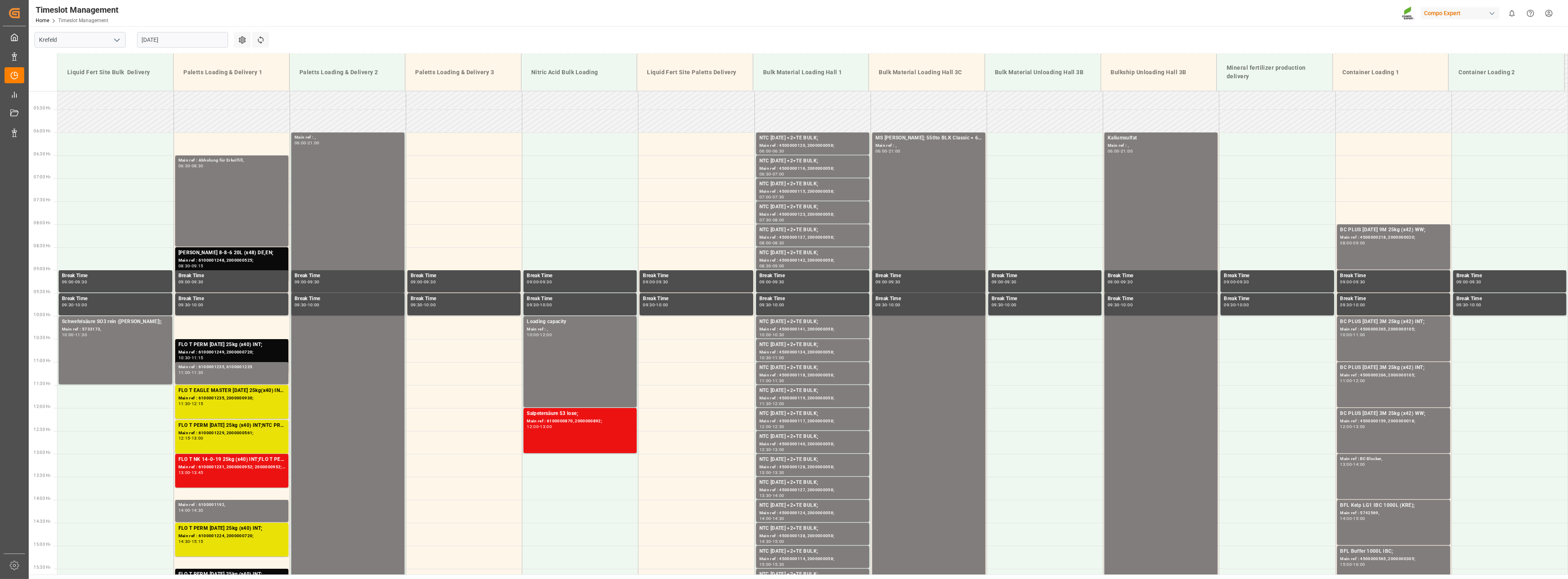
click at [189, 41] on input "[DATE]" at bounding box center [182, 39] width 91 height 15
click at [196, 136] on span "21" at bounding box center [196, 137] width 5 height 6
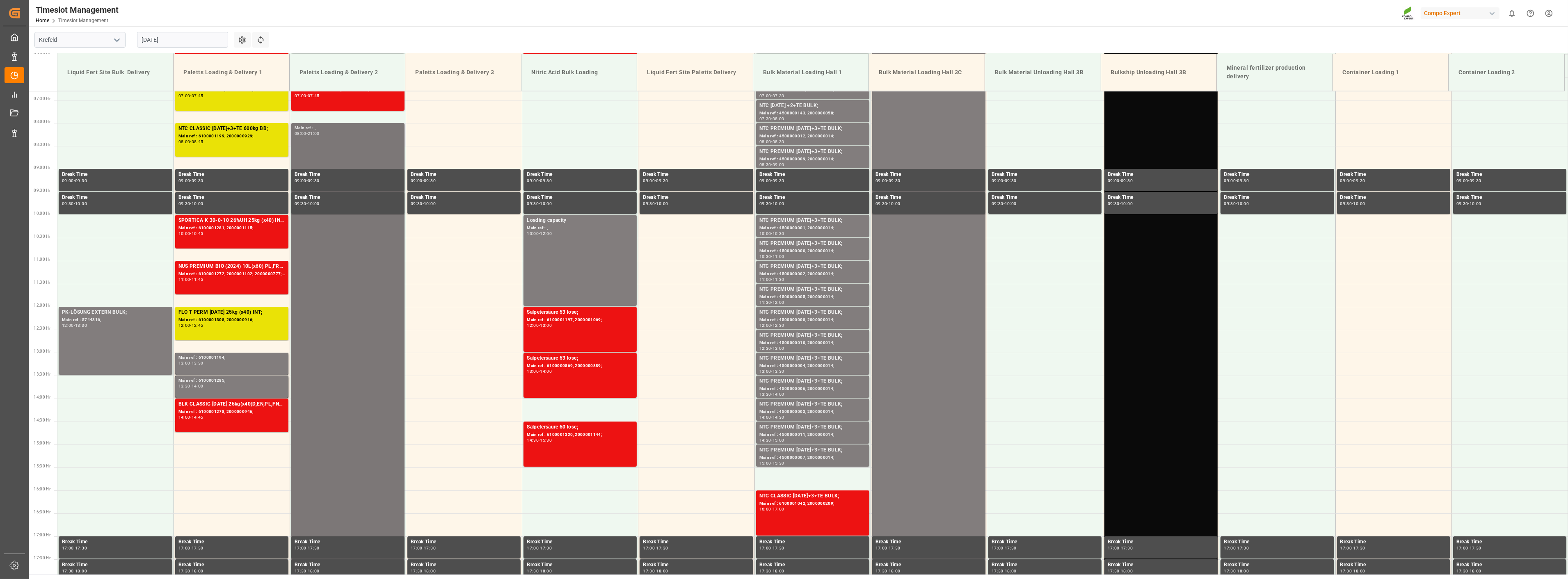
scroll to position [416, 0]
